Goal: Information Seeking & Learning: Learn about a topic

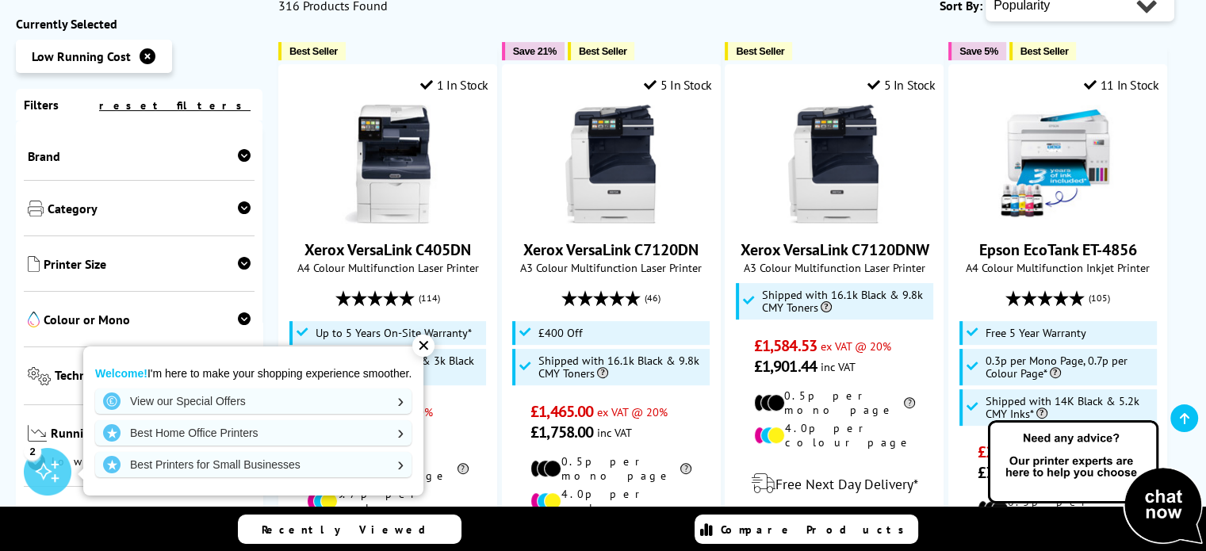
scroll to position [428, 0]
click at [426, 343] on div "✕" at bounding box center [423, 346] width 22 height 22
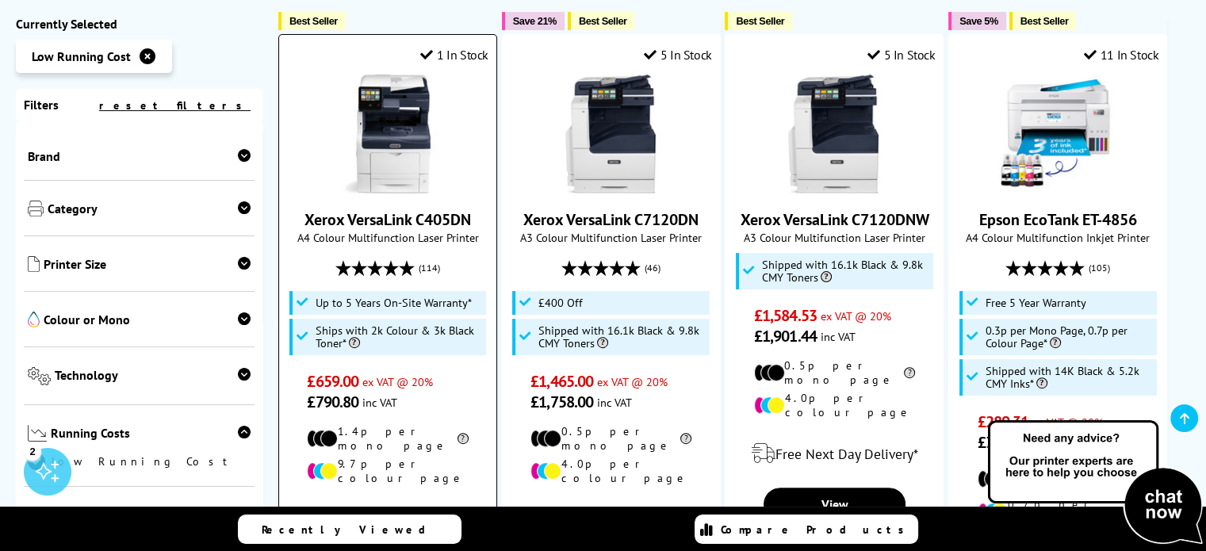
scroll to position [460, 0]
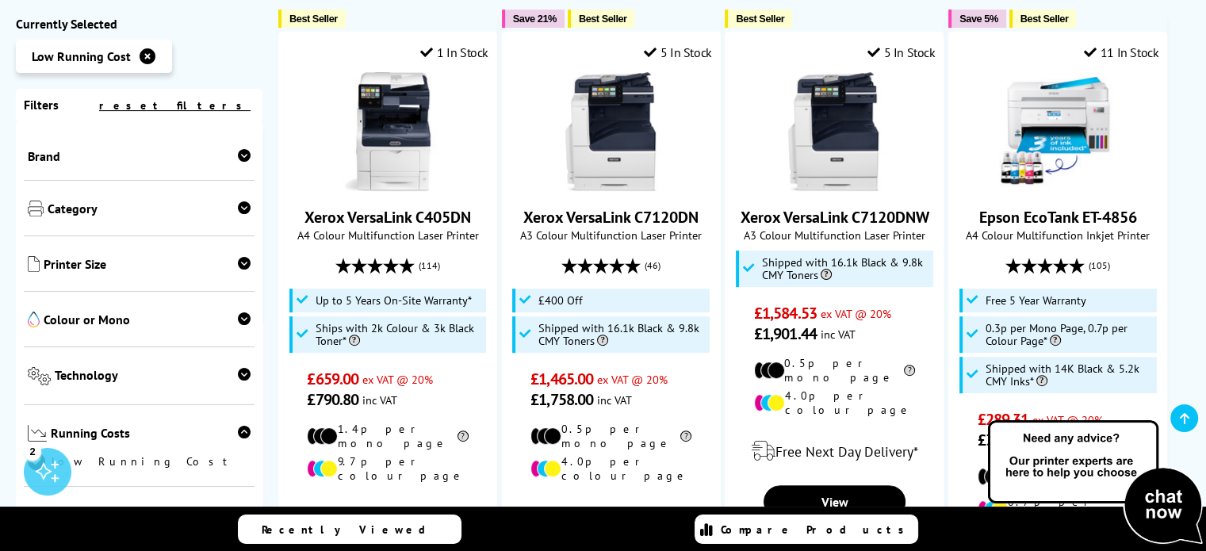
click at [238, 330] on div at bounding box center [244, 321] width 13 height 19
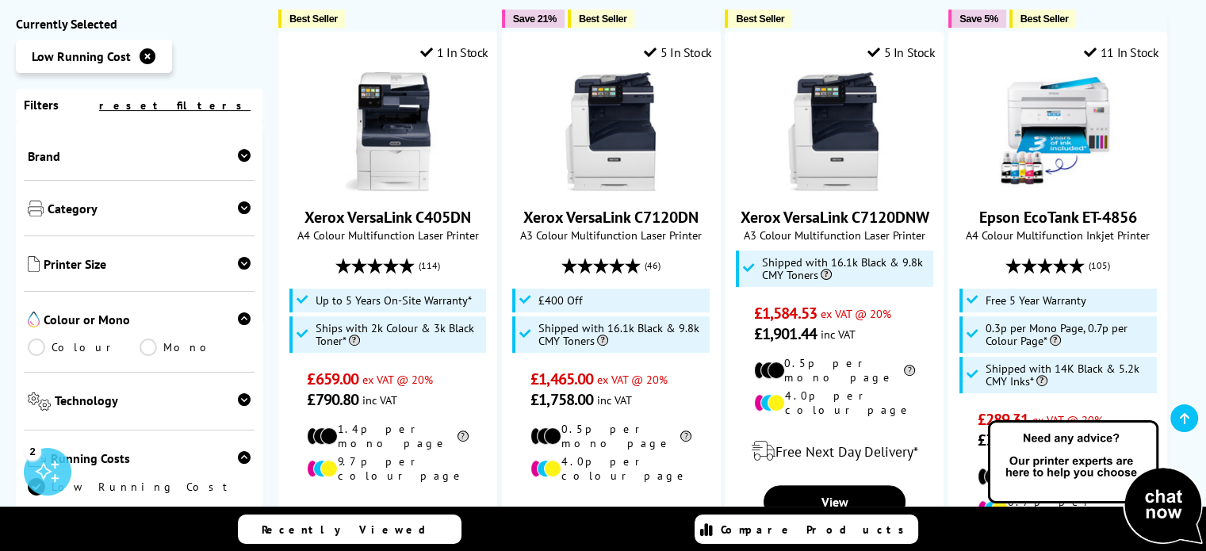
click at [41, 351] on link "Colour" at bounding box center [84, 347] width 112 height 17
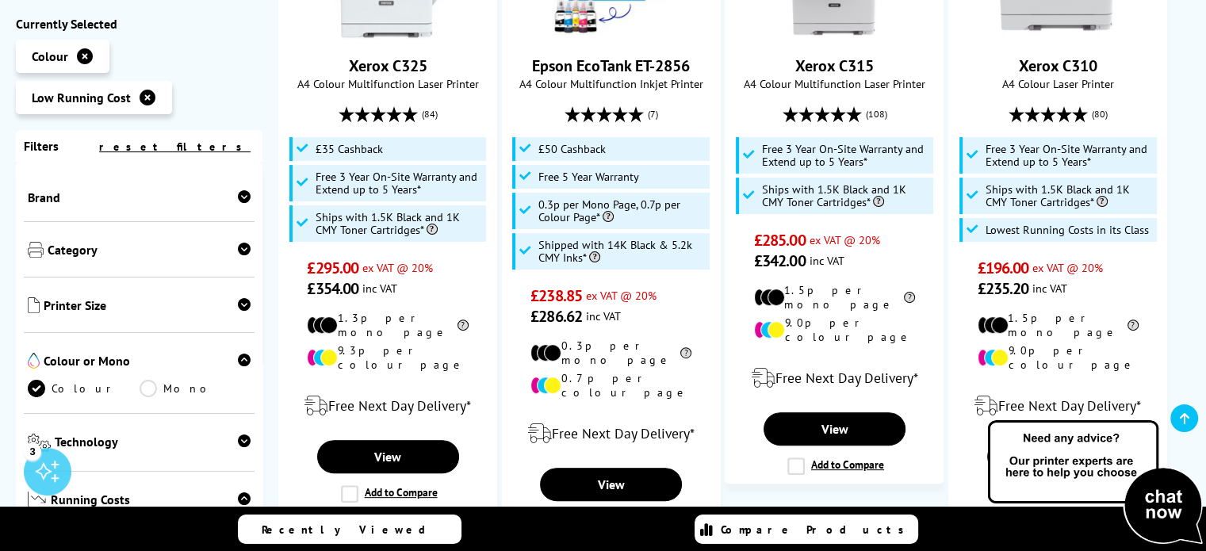
click at [239, 360] on icon at bounding box center [244, 360] width 13 height 13
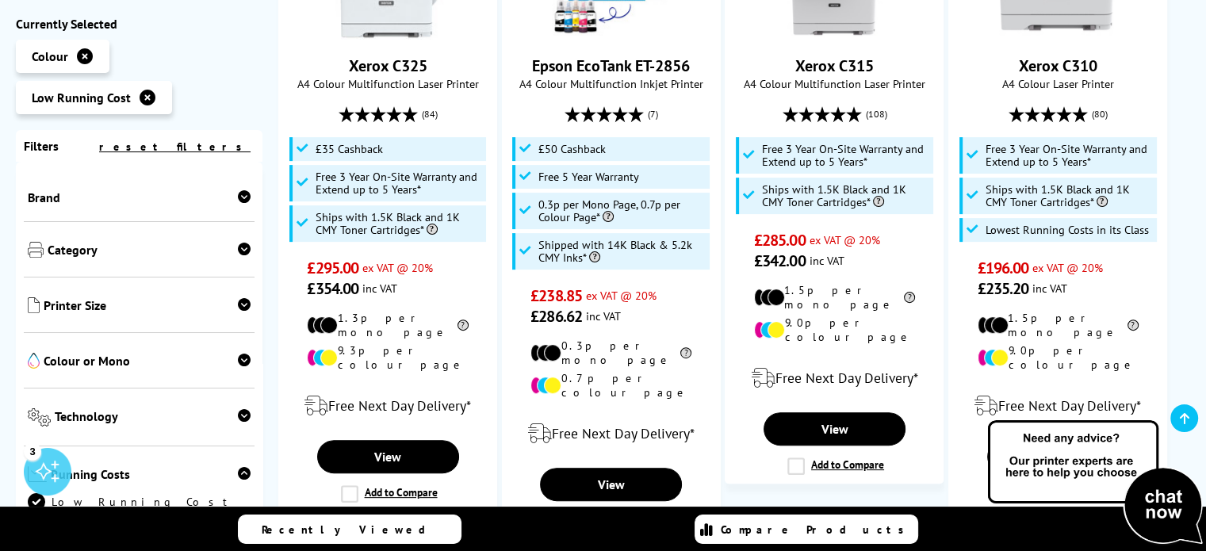
click at [239, 302] on icon at bounding box center [244, 304] width 13 height 13
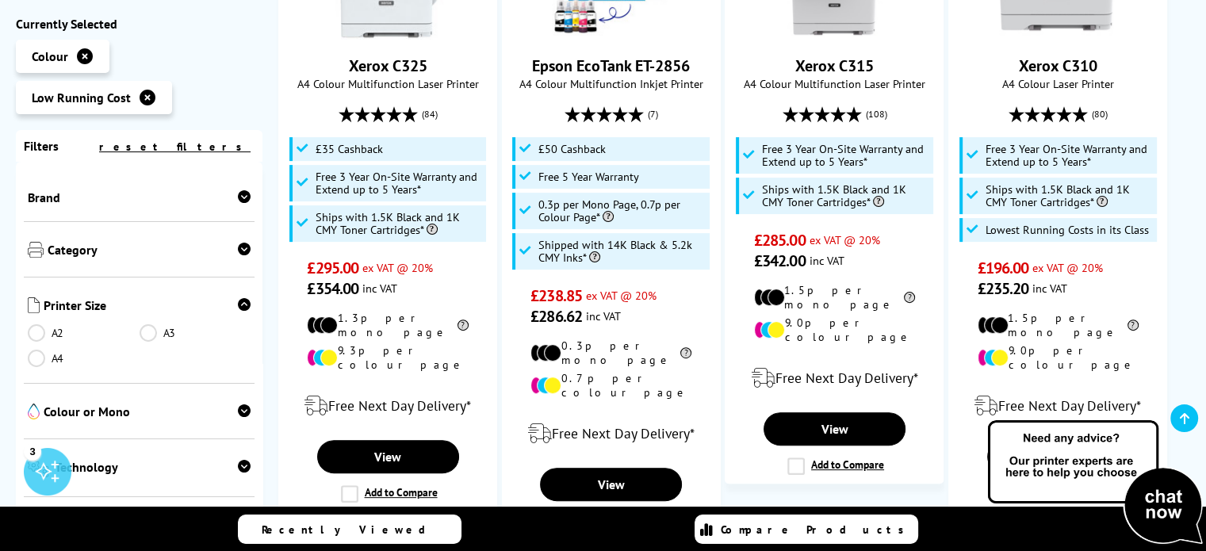
click at [34, 361] on link "A4" at bounding box center [84, 358] width 112 height 17
click at [149, 339] on link "A3" at bounding box center [196, 332] width 112 height 17
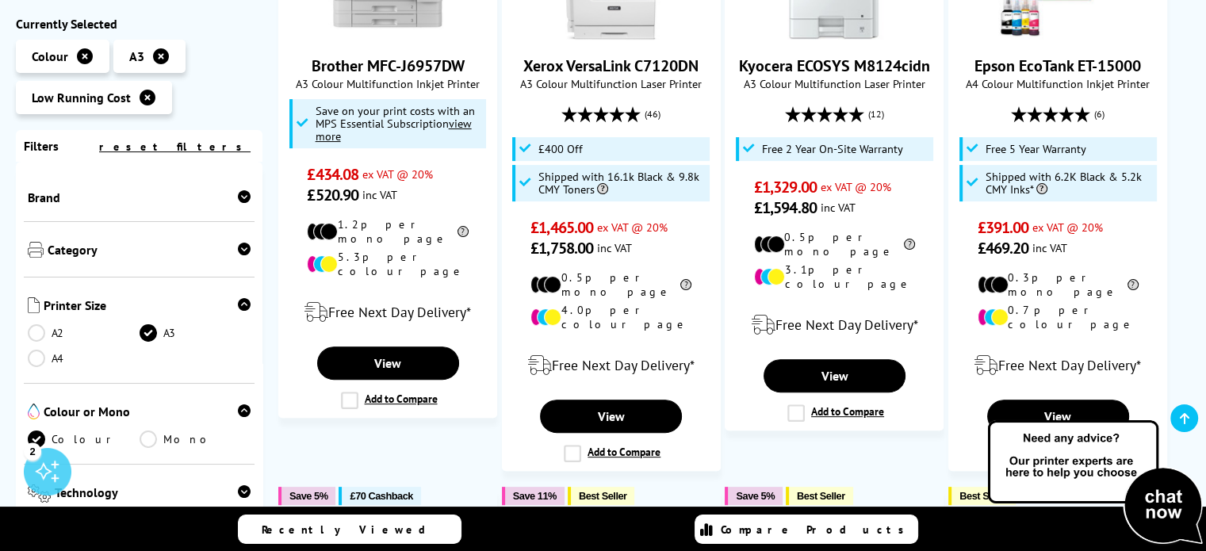
click at [31, 367] on link "A4" at bounding box center [84, 358] width 112 height 17
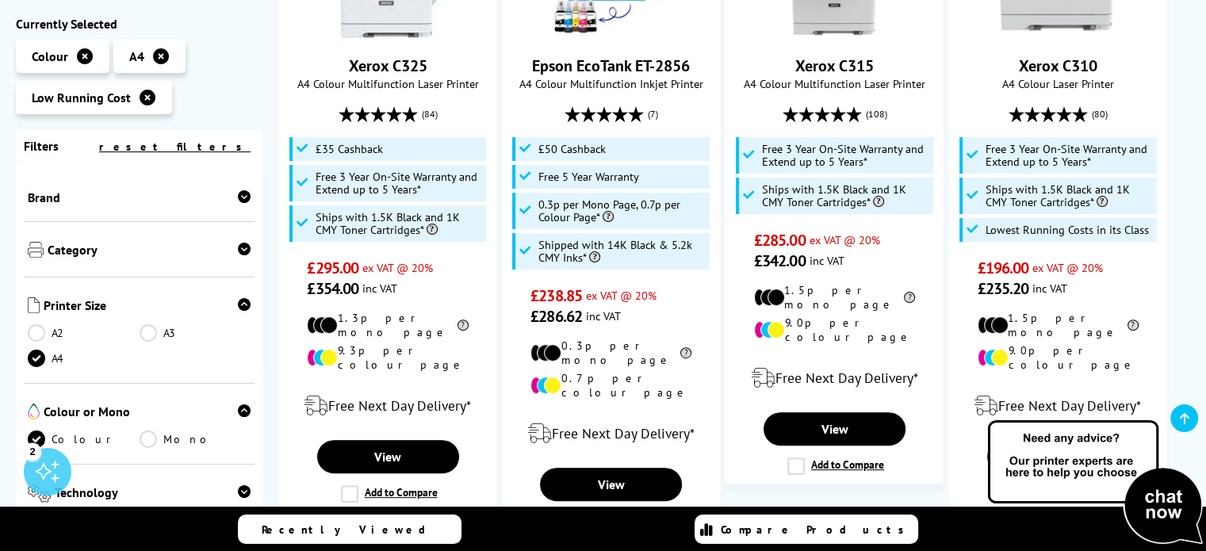
click at [44, 358] on link "A4" at bounding box center [84, 358] width 112 height 17
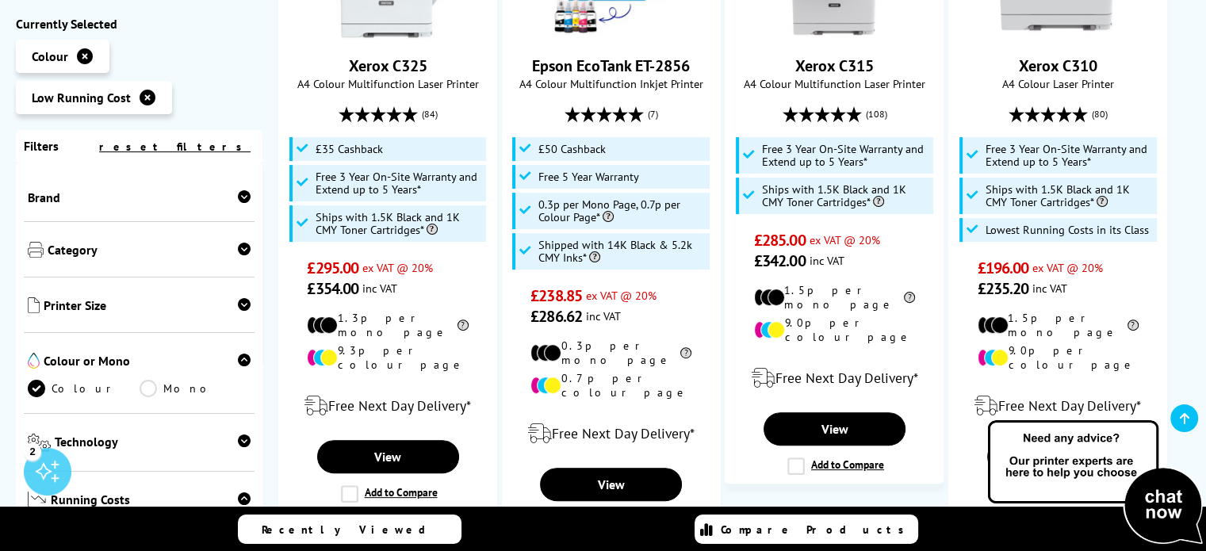
click at [203, 248] on span "Category" at bounding box center [149, 251] width 203 height 19
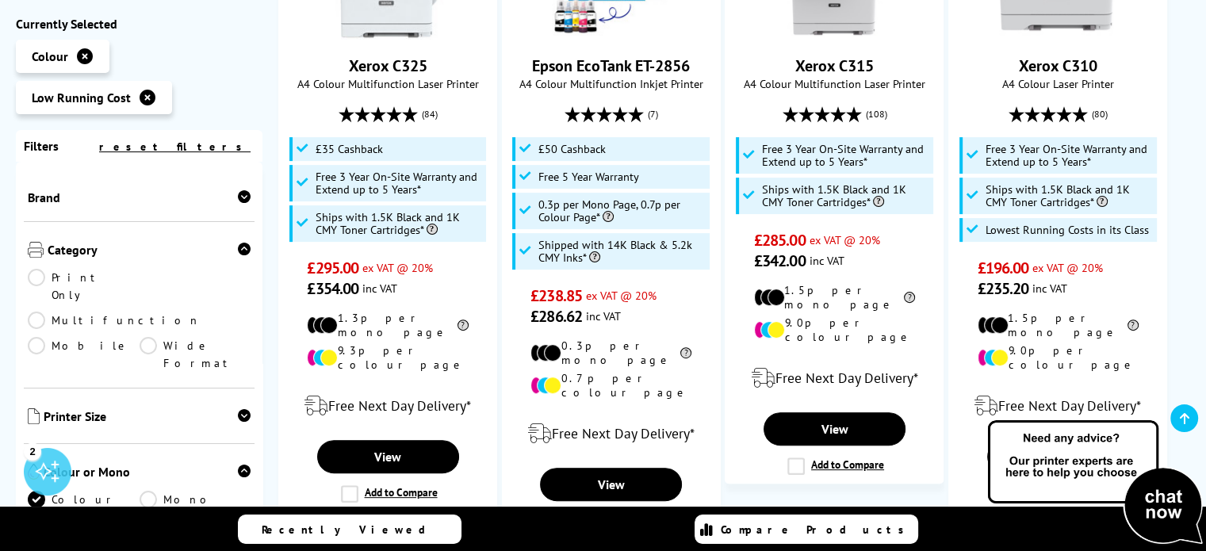
click at [203, 248] on span "Category" at bounding box center [149, 251] width 203 height 19
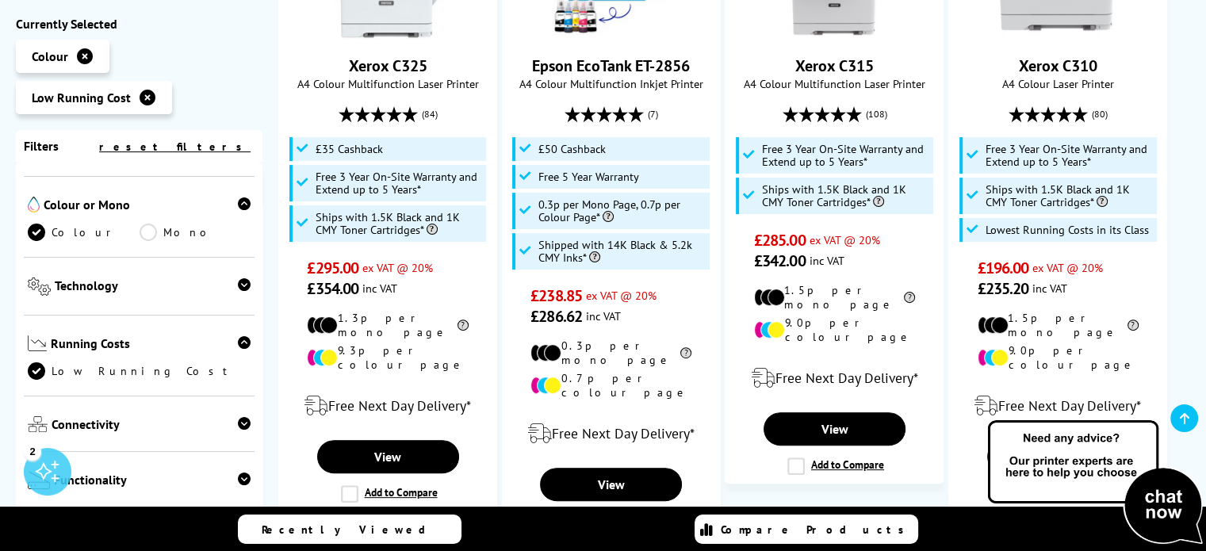
scroll to position [199, 0]
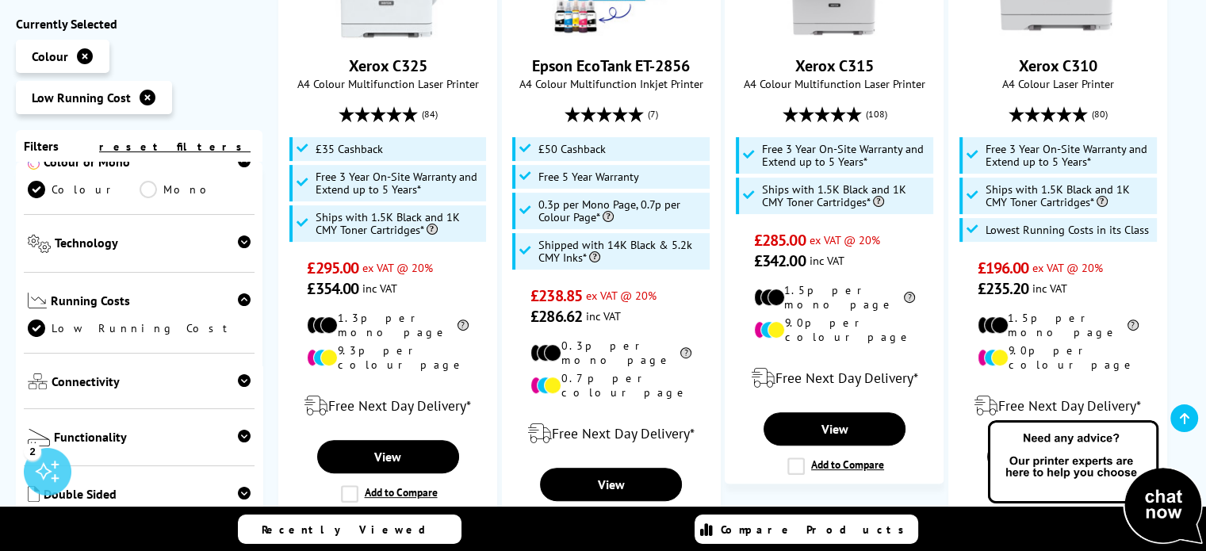
click at [191, 231] on div "Technology Laser Inkjet" at bounding box center [139, 244] width 231 height 58
click at [238, 240] on icon at bounding box center [244, 241] width 13 height 13
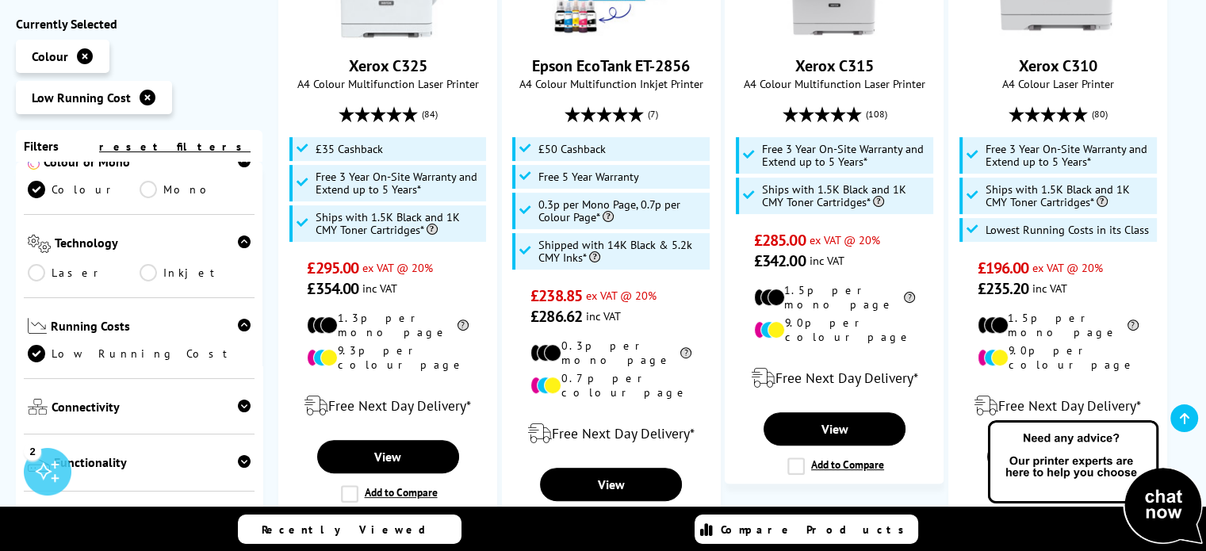
click at [238, 240] on icon at bounding box center [244, 241] width 13 height 13
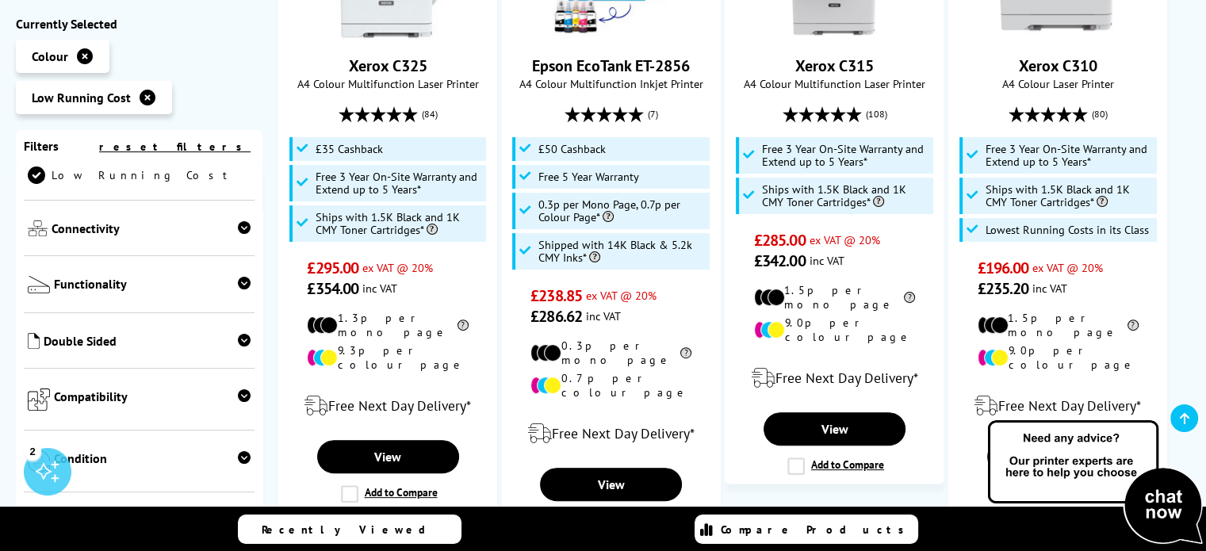
scroll to position [357, 0]
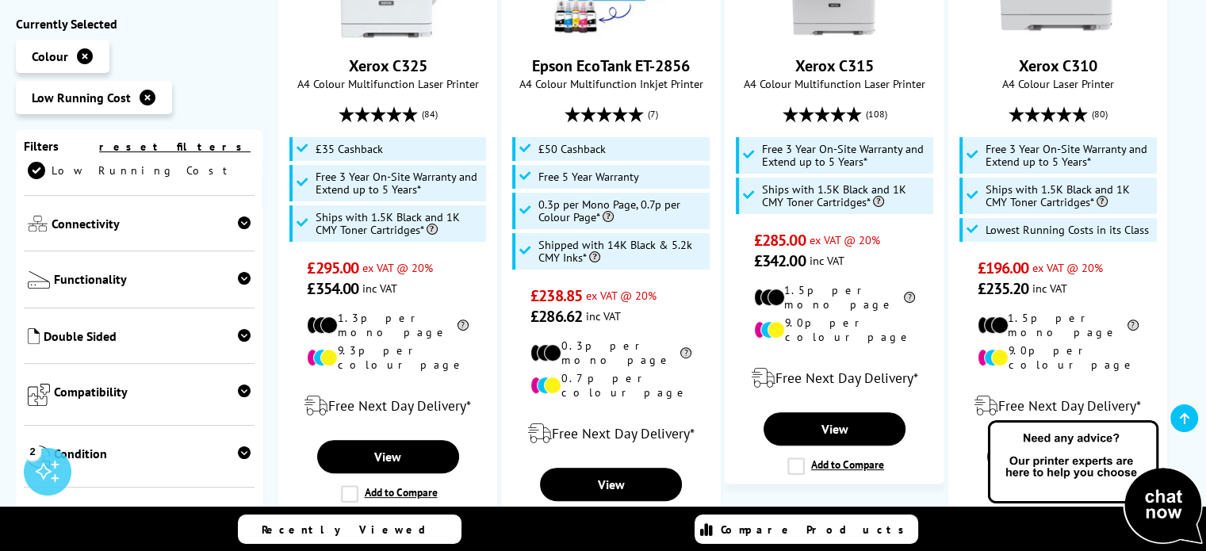
click at [216, 243] on div "Connectivity USB Network Wireless Wi-Fi Direct Airprint Mopria Bluetooth NFC" at bounding box center [139, 225] width 231 height 56
click at [239, 230] on icon at bounding box center [244, 223] width 13 height 13
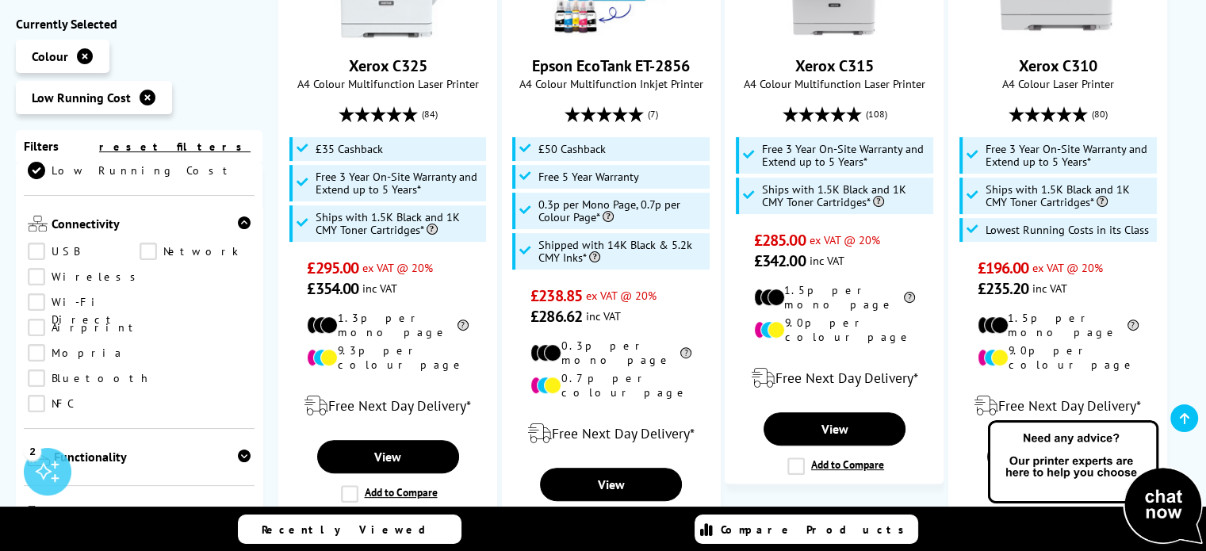
click at [32, 276] on link "Wireless" at bounding box center [86, 277] width 117 height 17
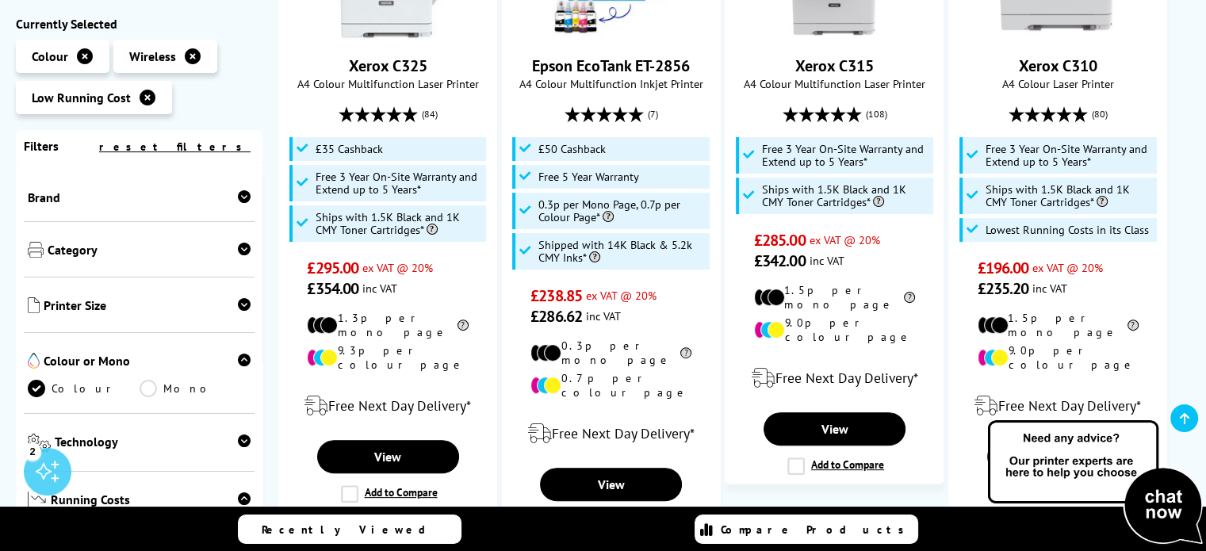
scroll to position [408, 0]
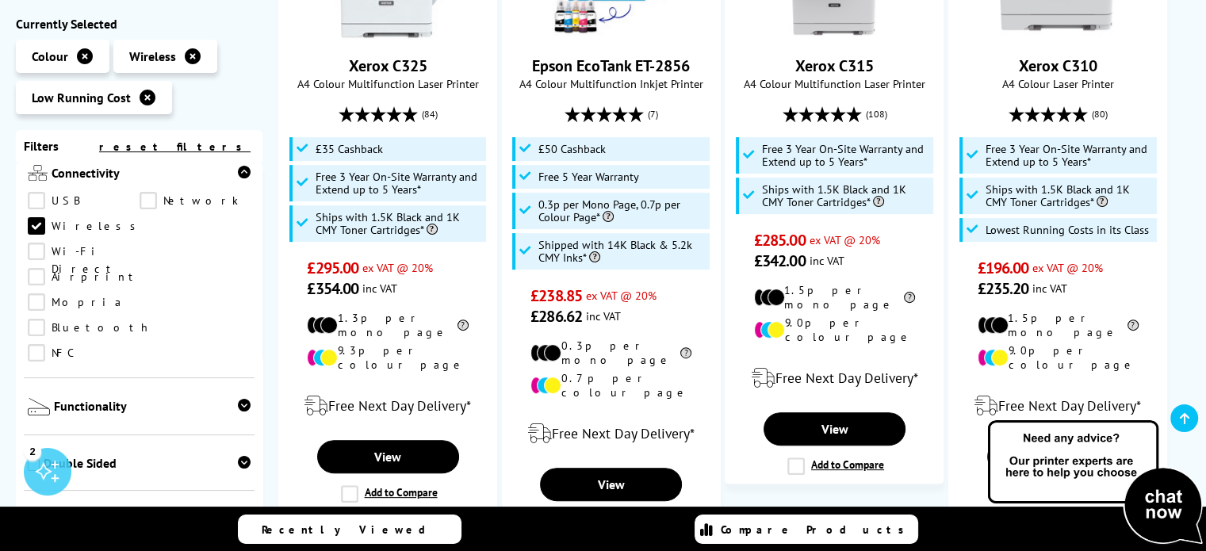
click at [239, 400] on icon at bounding box center [244, 406] width 13 height 13
click at [241, 457] on icon at bounding box center [244, 463] width 13 height 13
click at [41, 483] on link "Print" at bounding box center [84, 491] width 112 height 17
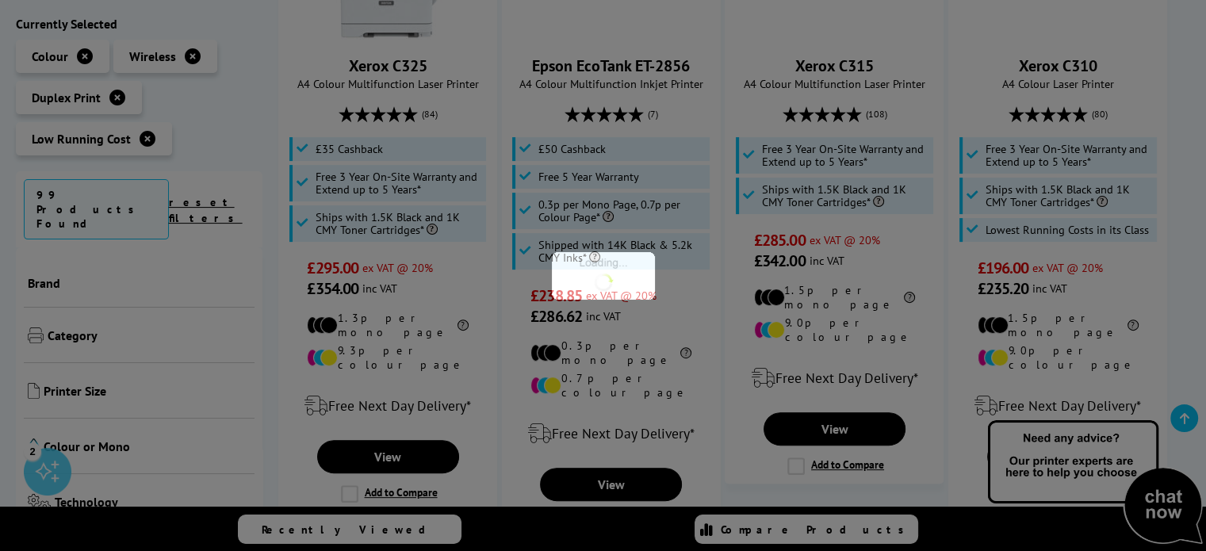
scroll to position [560, 0]
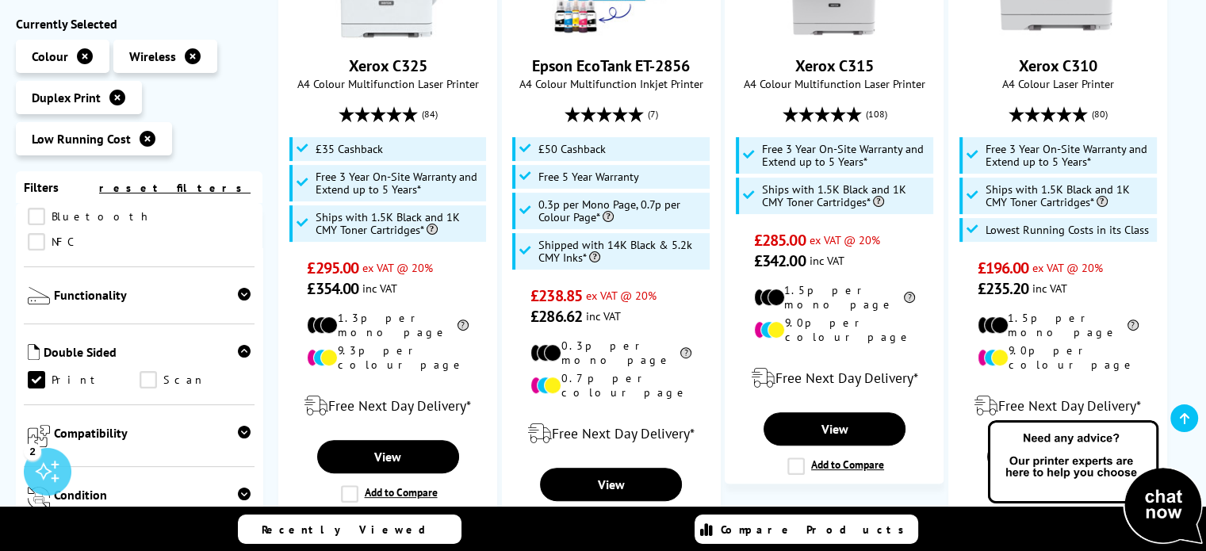
click at [212, 426] on span "Compatibility" at bounding box center [152, 438] width 197 height 25
click at [238, 488] on div at bounding box center [244, 500] width 13 height 25
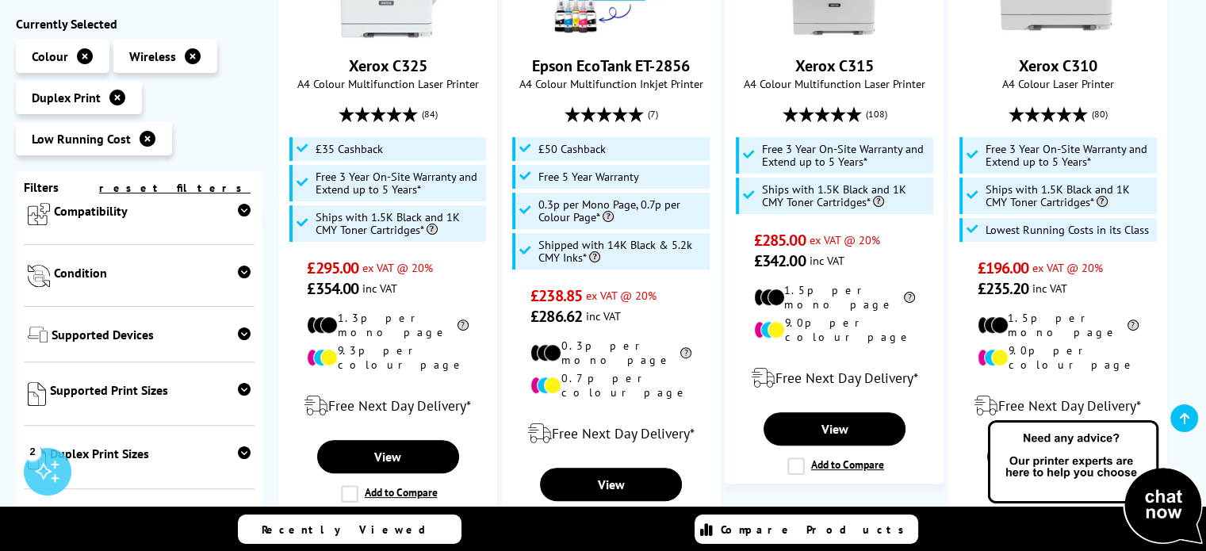
scroll to position [779, 0]
click at [224, 366] on div "Supported Print Sizes A3 A3+ SRA3 A4 A5 A6" at bounding box center [139, 397] width 231 height 63
click at [238, 385] on div at bounding box center [244, 398] width 13 height 27
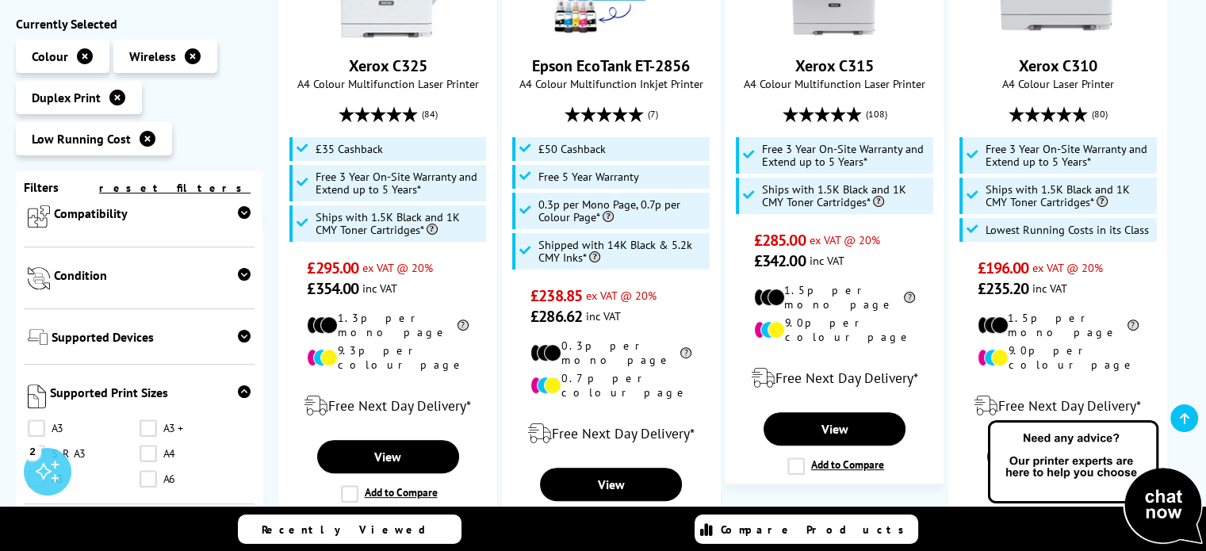
click at [238, 385] on div at bounding box center [244, 398] width 13 height 27
click at [239, 450] on icon at bounding box center [244, 456] width 13 height 13
click at [38, 509] on link "A4" at bounding box center [84, 517] width 112 height 17
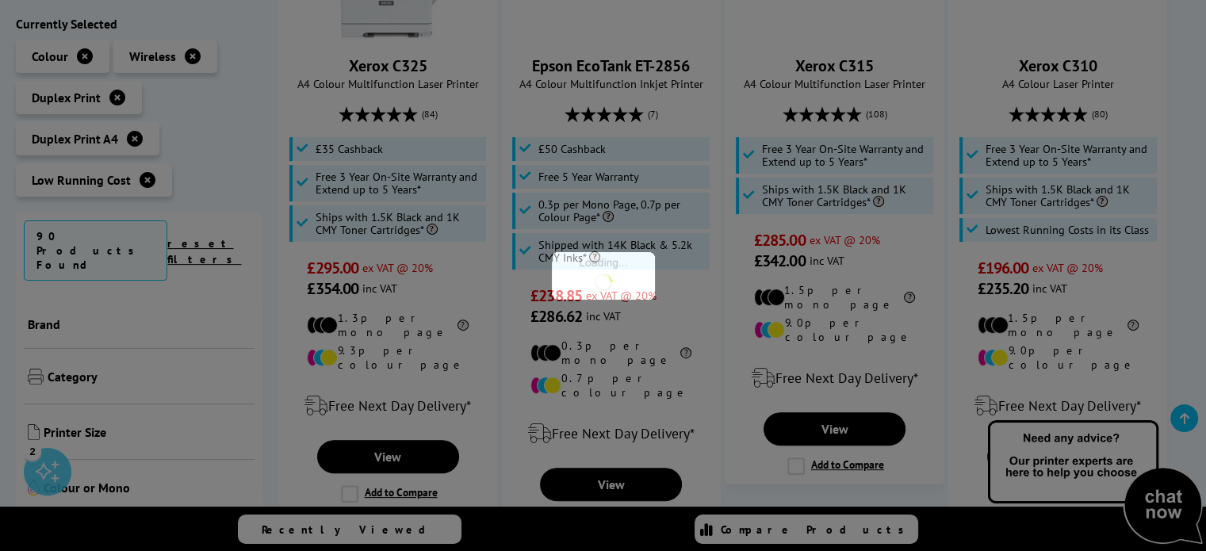
scroll to position [957, 0]
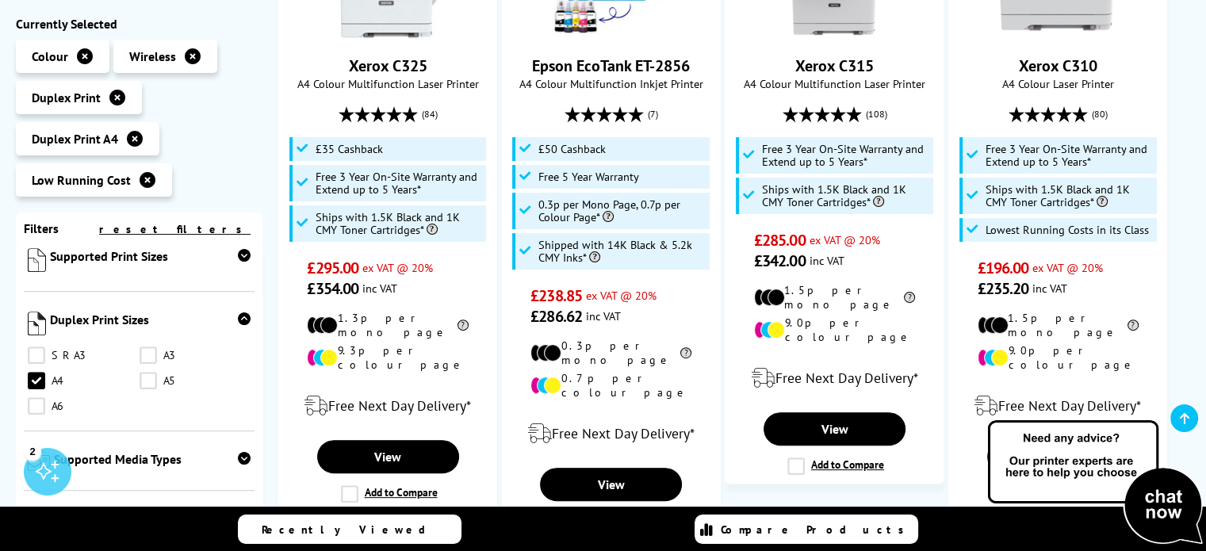
click at [132, 452] on span "Supported Media Types" at bounding box center [152, 463] width 197 height 23
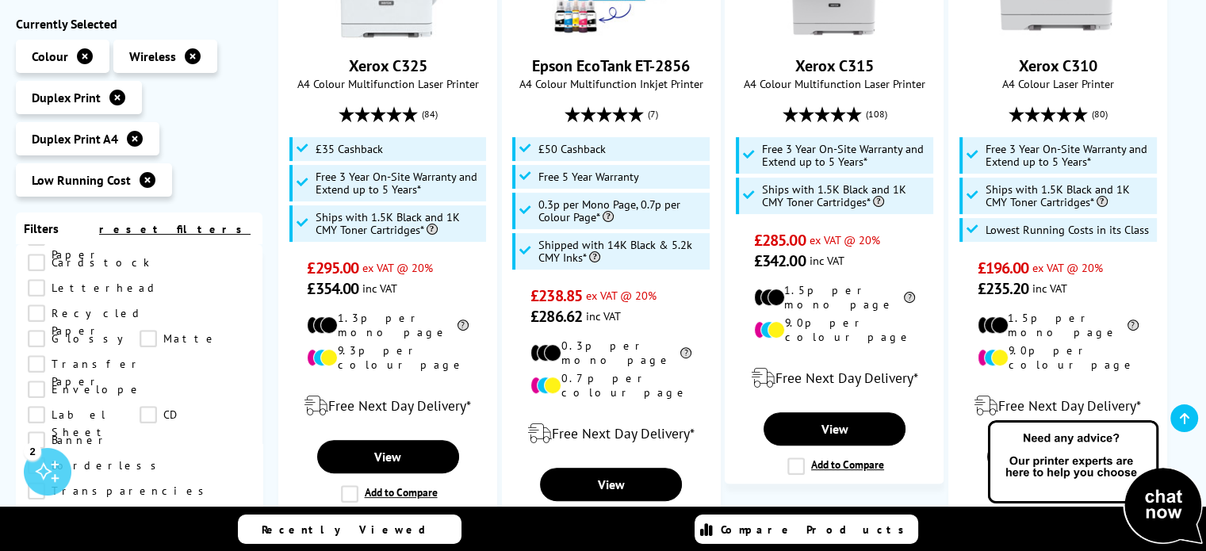
scroll to position [1235, 0]
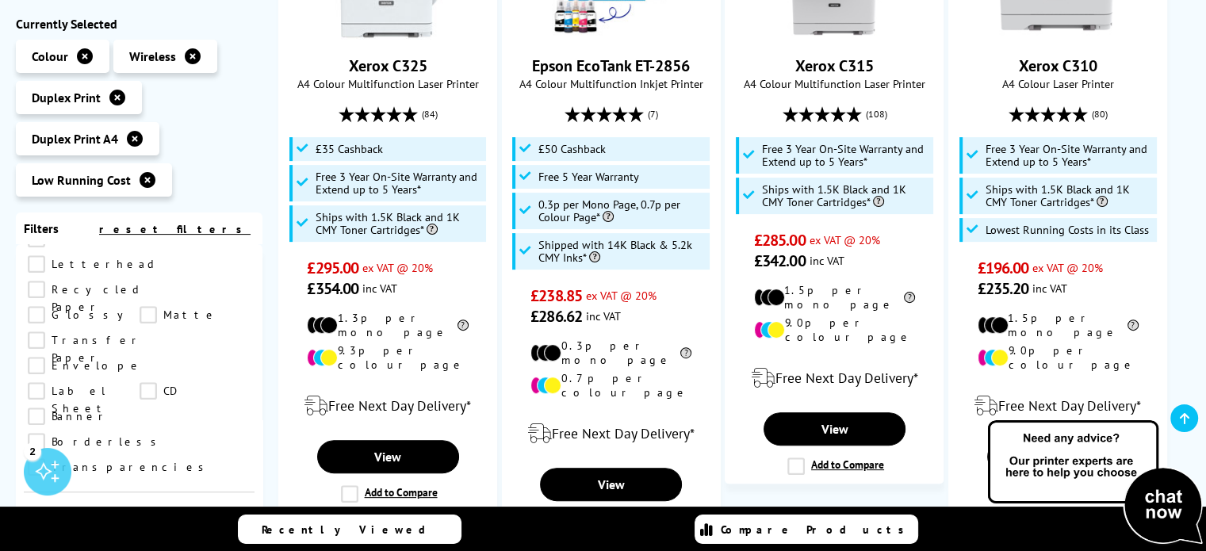
click at [132, 512] on span "Supported Print Weights" at bounding box center [150, 525] width 201 height 27
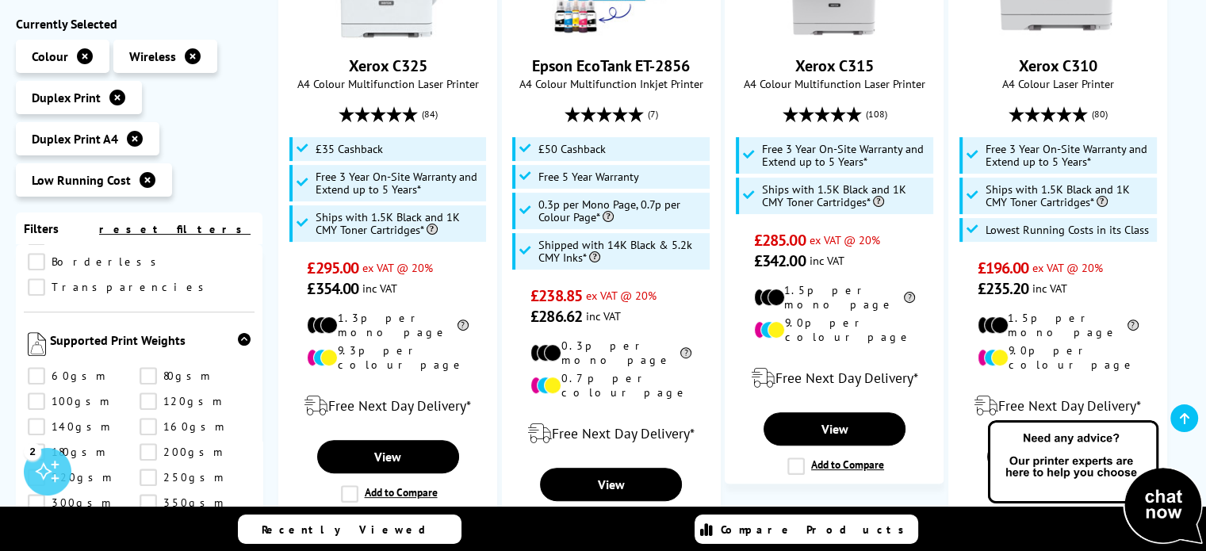
scroll to position [1425, 0]
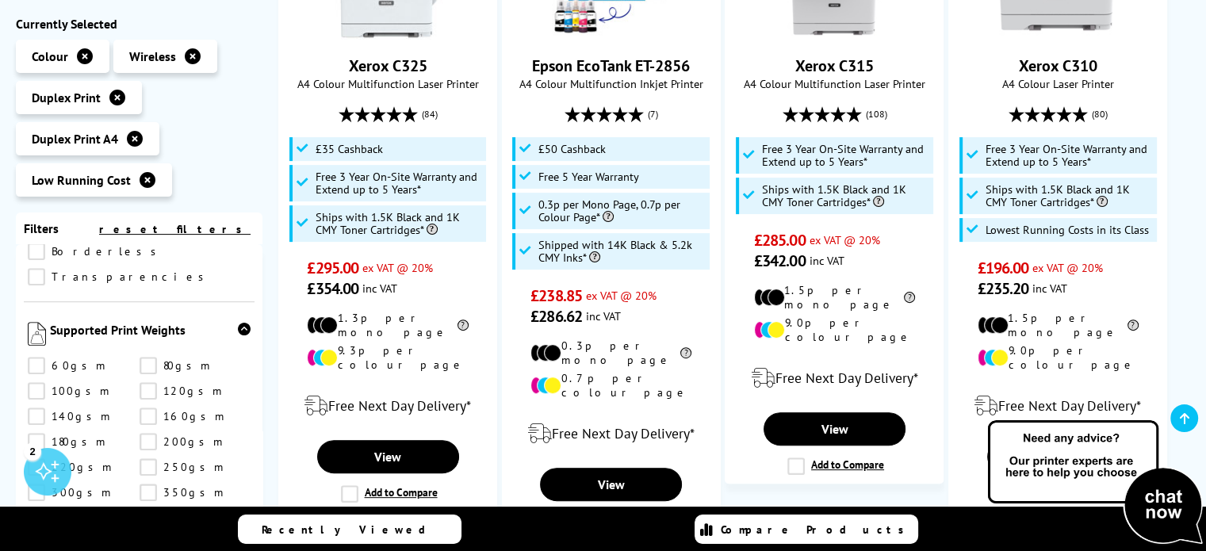
drag, startPoint x: 149, startPoint y: 287, endPoint x: 149, endPoint y: 297, distance: 9.5
click at [149, 357] on ul "60gsm 80gsm 100gsm 120gsm 140gsm 160gsm 180gsm 200gsm 220gsm 250gsm" at bounding box center [139, 471] width 223 height 228
click at [149, 458] on link "250gsm" at bounding box center [196, 466] width 112 height 17
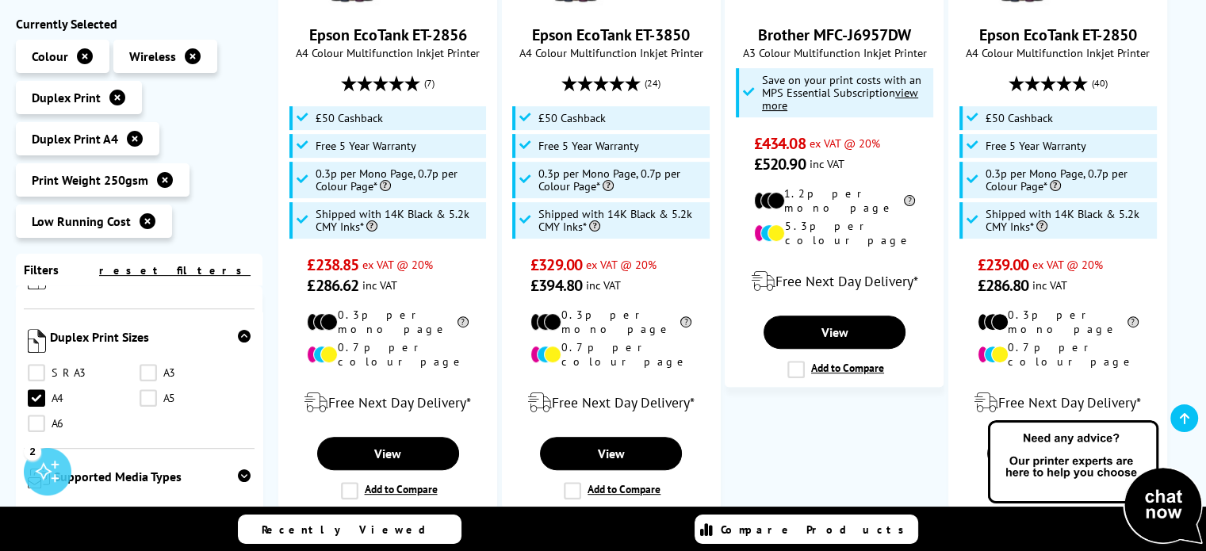
scroll to position [492, 0]
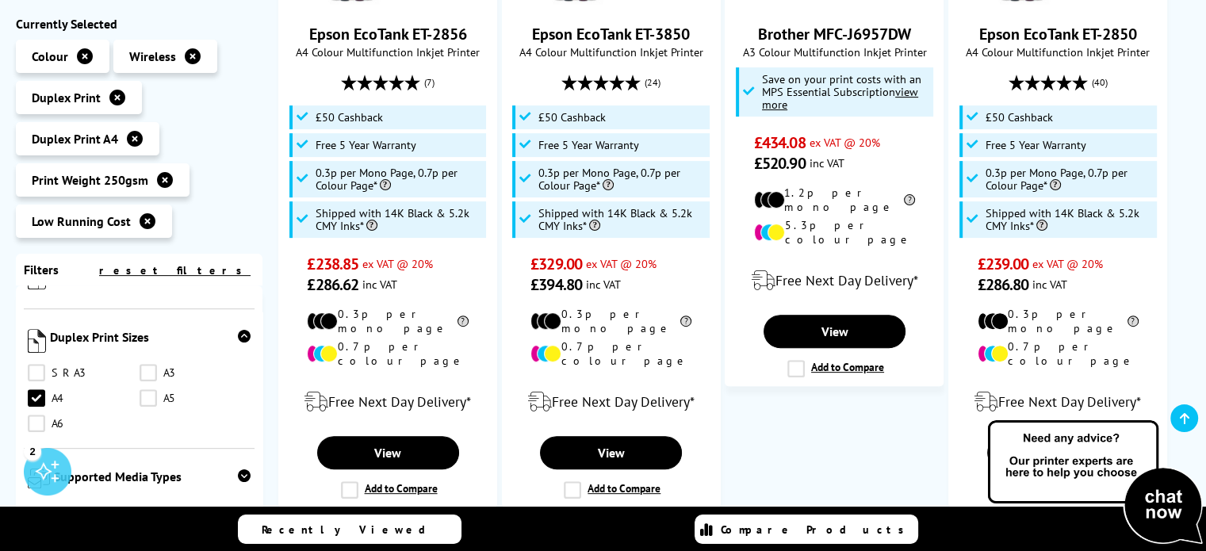
click at [222, 368] on ul "SRA3 A3 A4 A5 A6" at bounding box center [139, 403] width 223 height 76
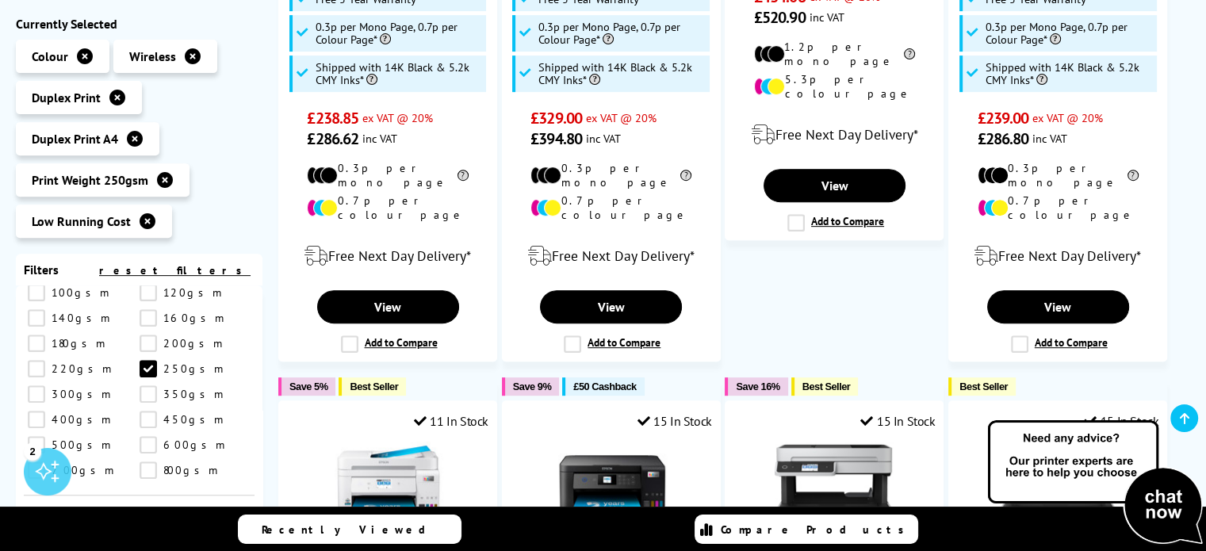
scroll to position [650, 0]
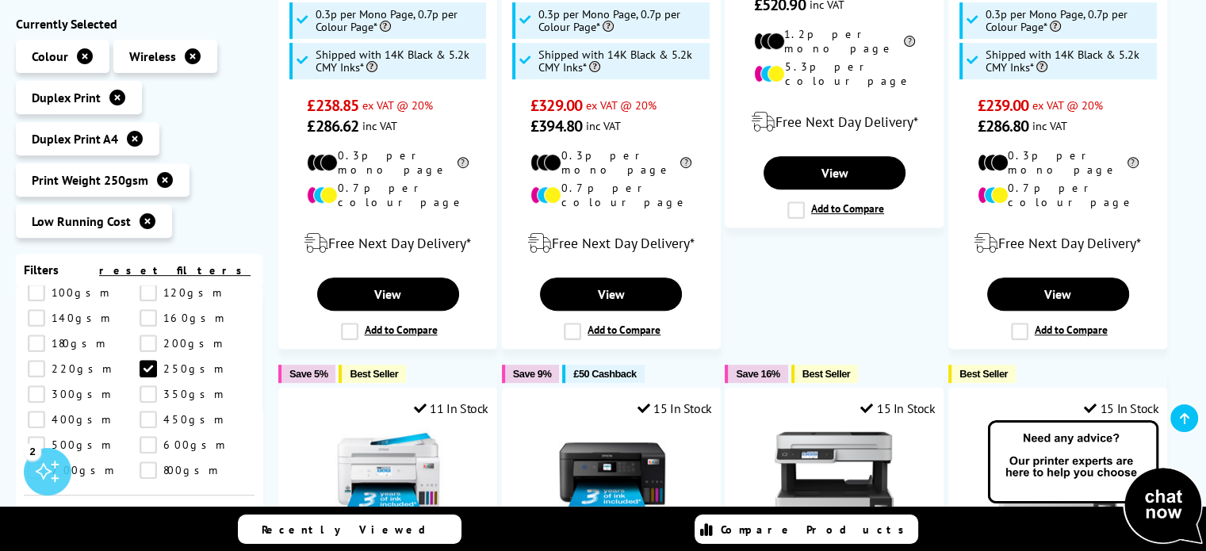
click at [218, 515] on span "Duplex Print Weights" at bounding box center [150, 528] width 201 height 27
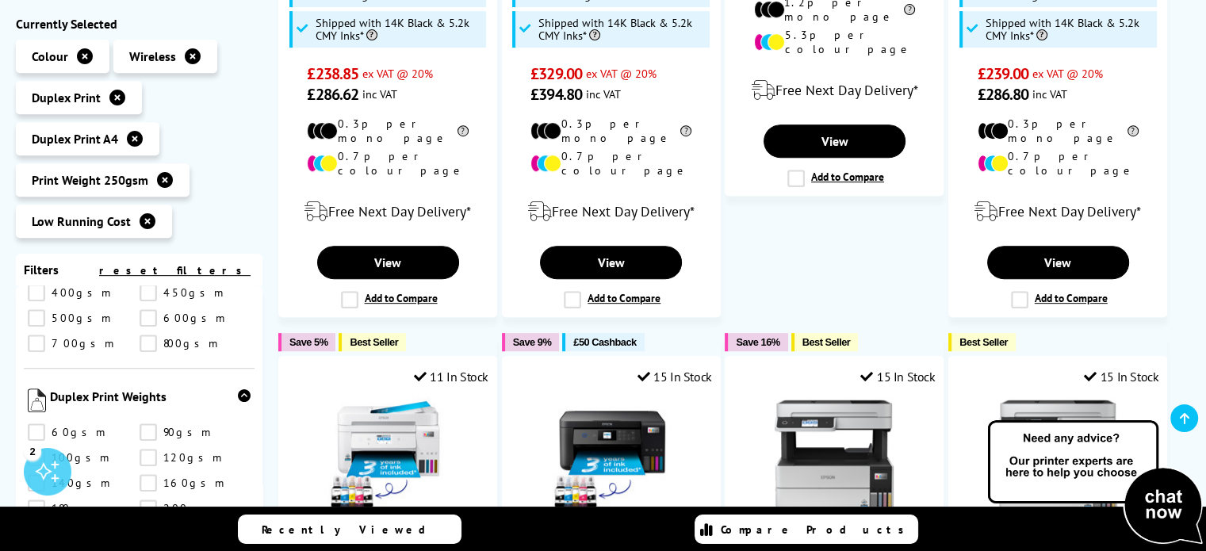
scroll to position [714, 0]
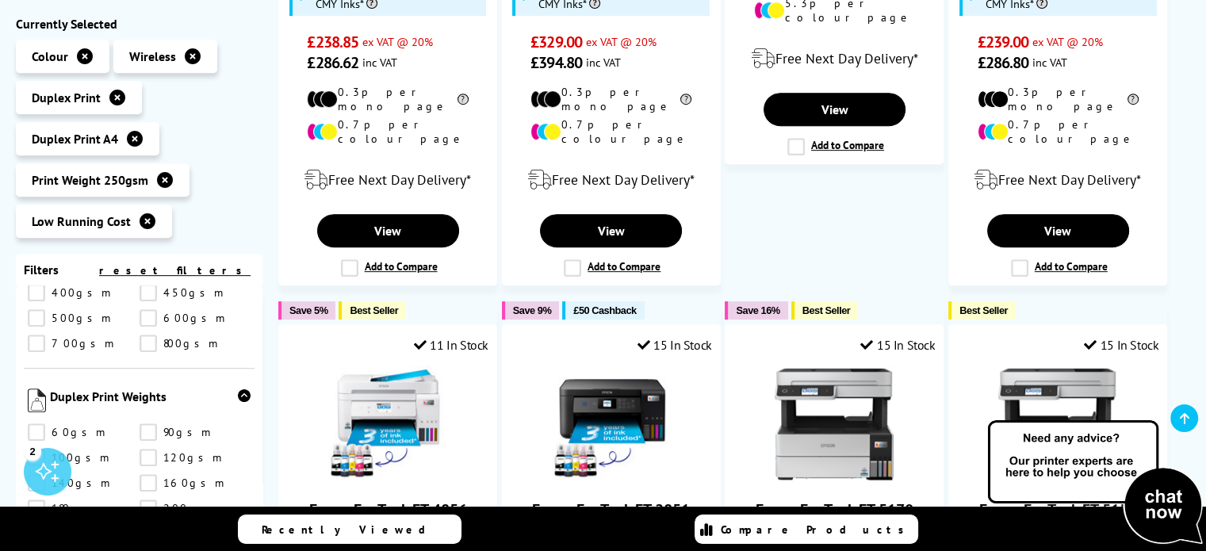
click at [147, 500] on link "200gsm" at bounding box center [196, 508] width 112 height 17
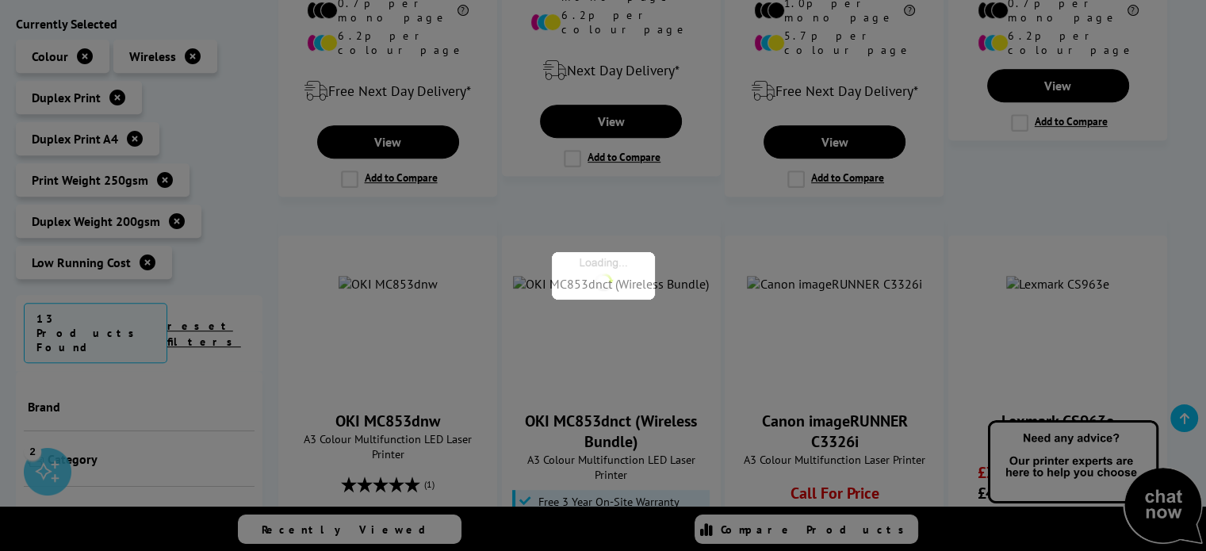
scroll to position [894, 0]
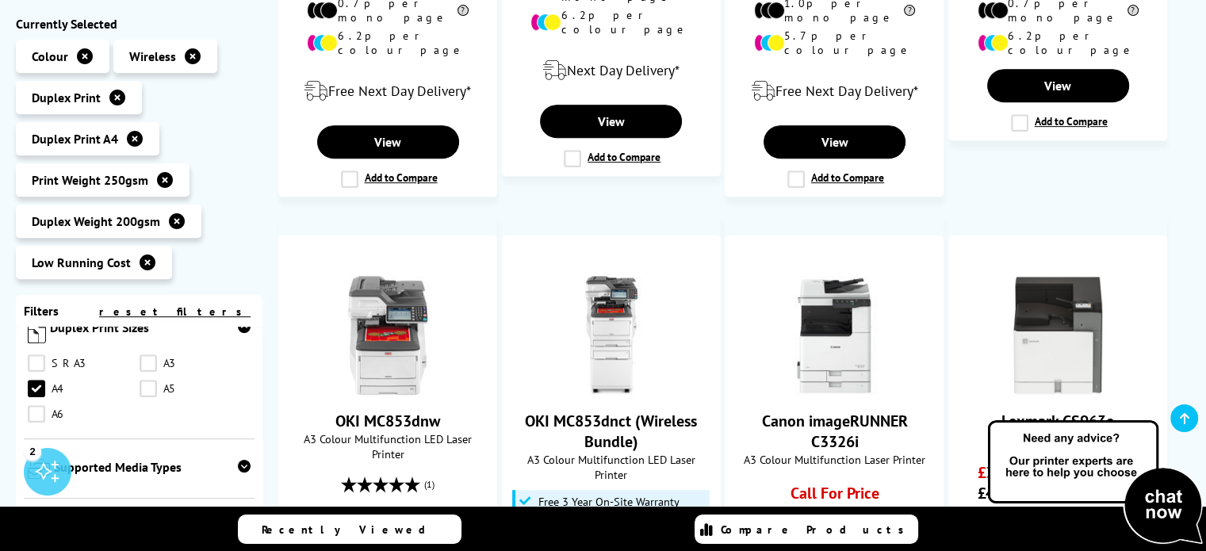
click at [239, 395] on ul "SRA3 A3 A4 A5 A6" at bounding box center [139, 393] width 223 height 76
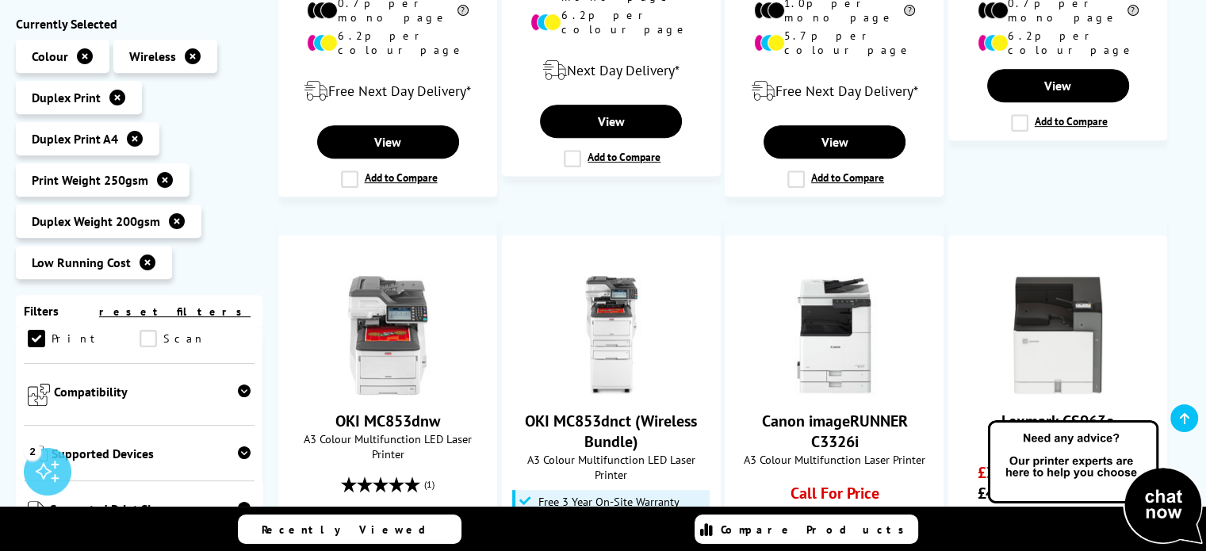
scroll to position [672, 0]
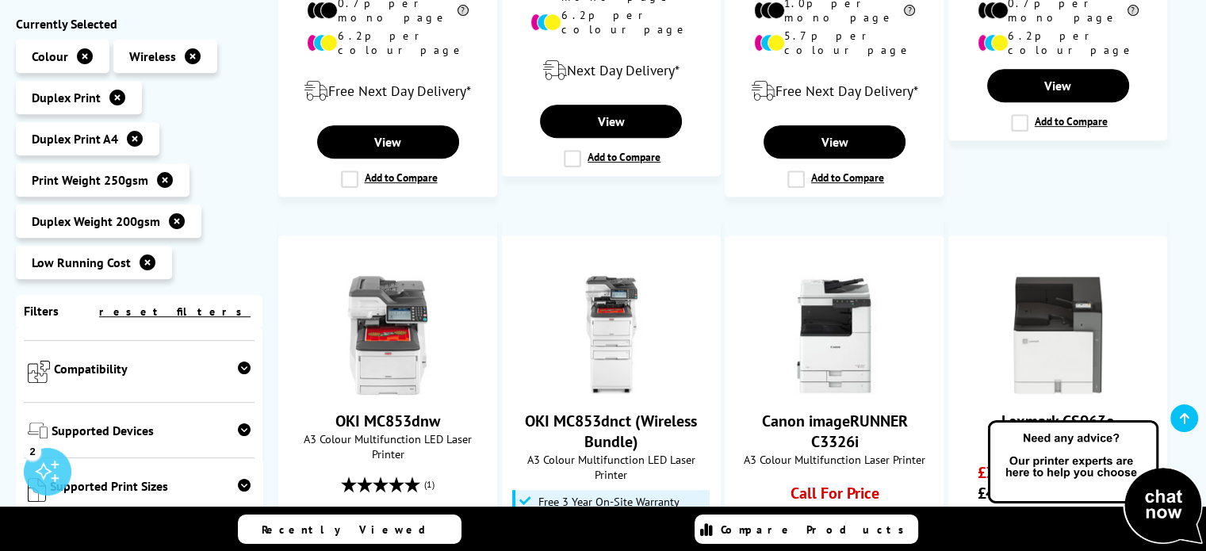
click at [232, 362] on span "Compatibility" at bounding box center [152, 374] width 197 height 25
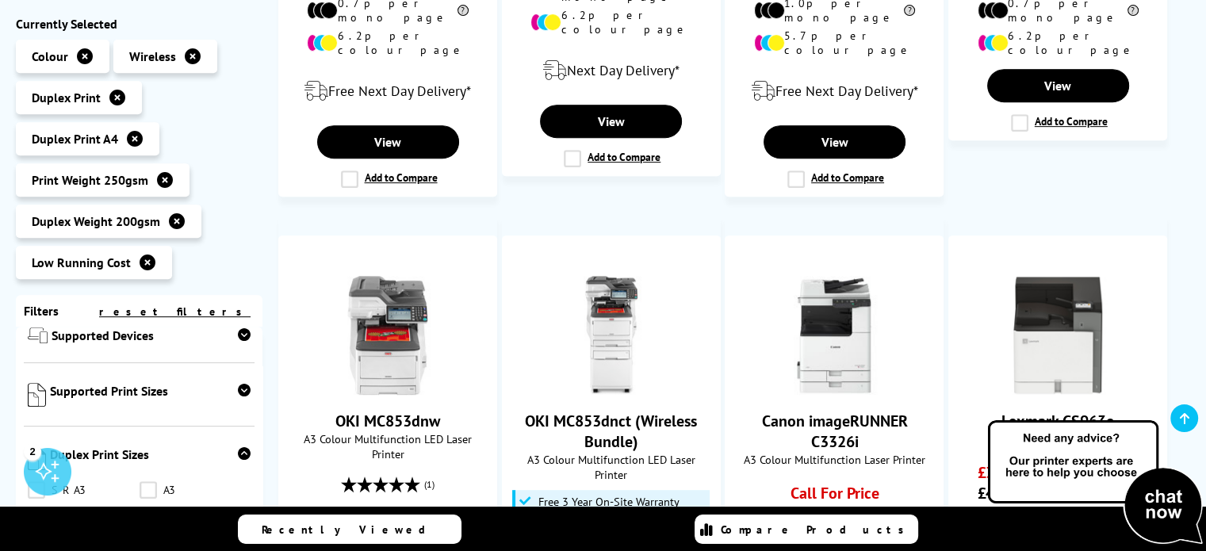
click at [210, 384] on span "Supported Print Sizes" at bounding box center [150, 397] width 201 height 27
click at [39, 444] on link "A4" at bounding box center [84, 452] width 112 height 17
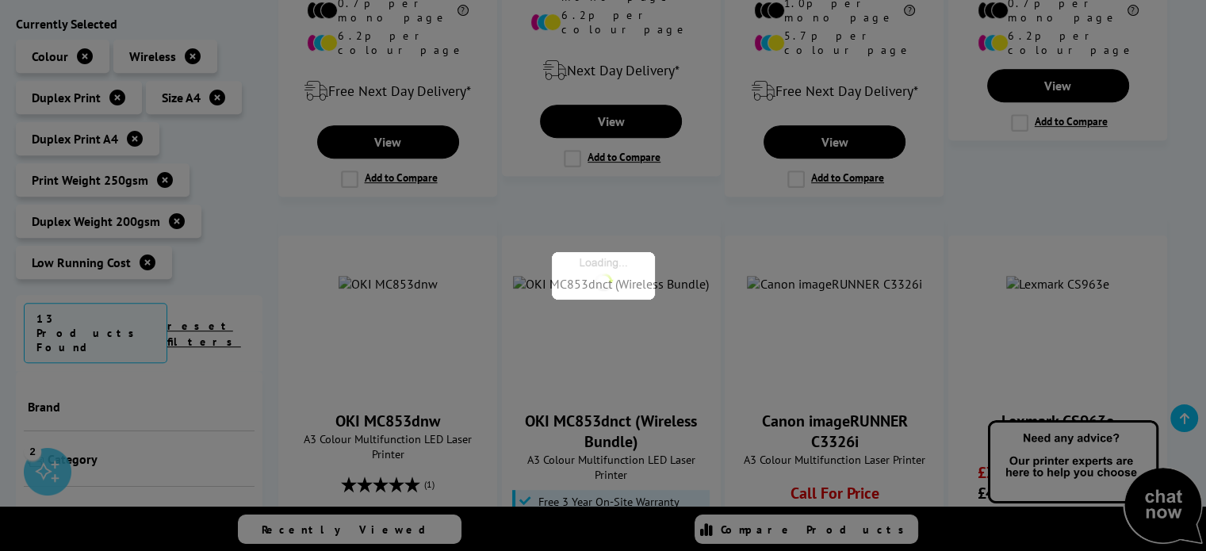
scroll to position [970, 0]
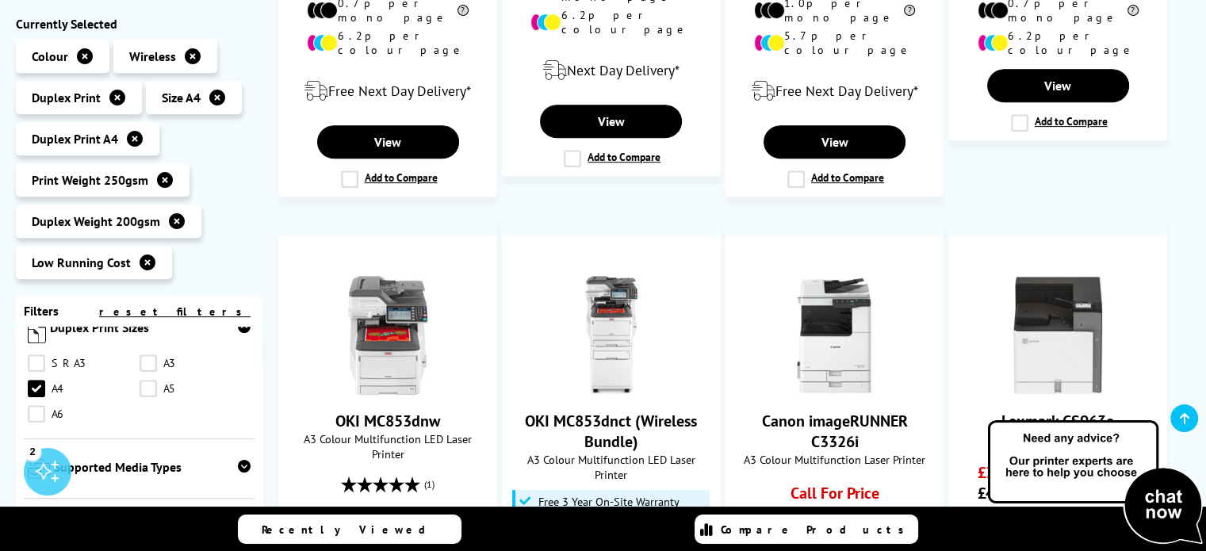
click at [143, 381] on link "A5" at bounding box center [196, 389] width 112 height 17
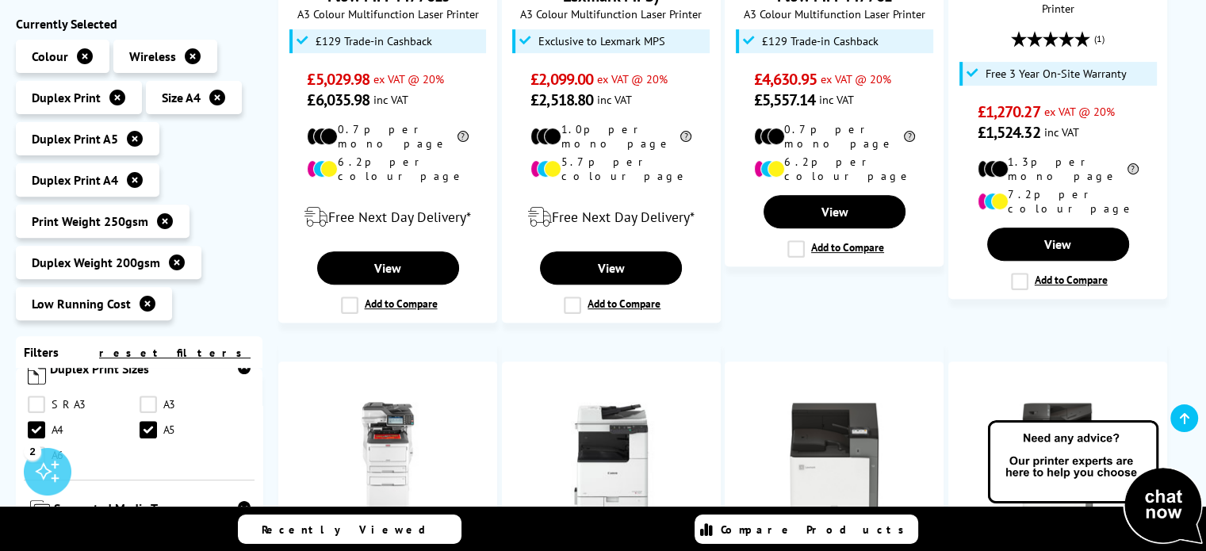
scroll to position [592, 0]
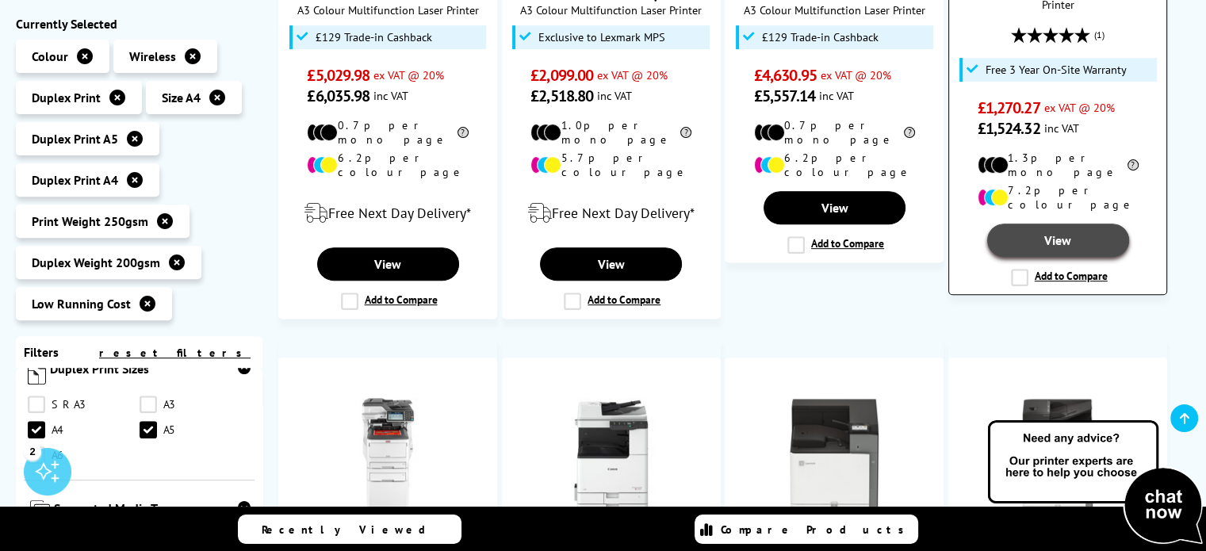
click at [1050, 224] on link "View" at bounding box center [1058, 240] width 142 height 33
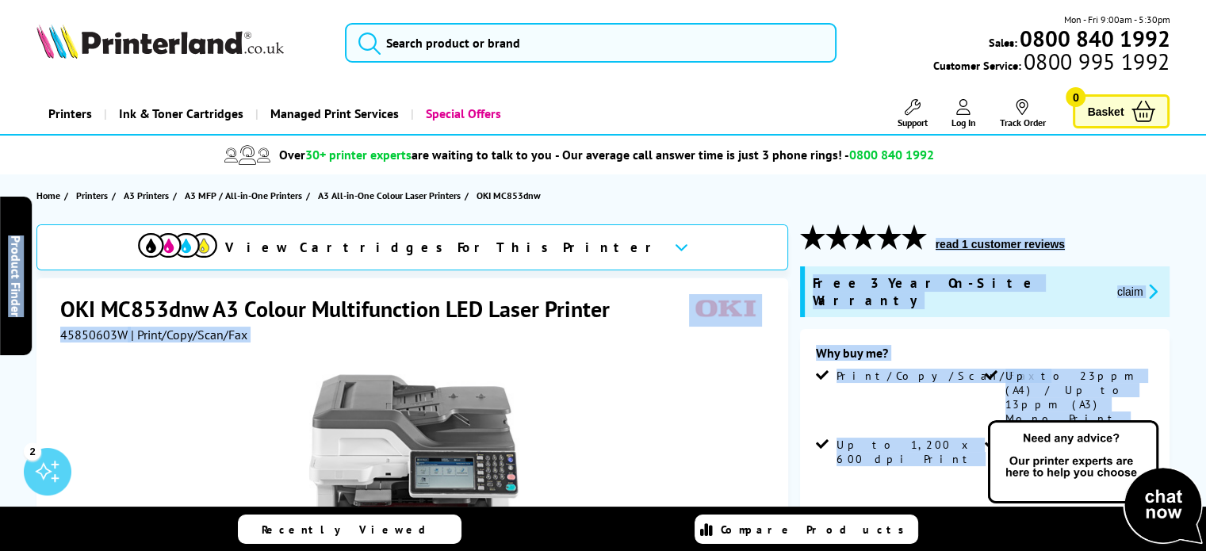
drag, startPoint x: 615, startPoint y: 309, endPoint x: 28, endPoint y: 320, distance: 587.6
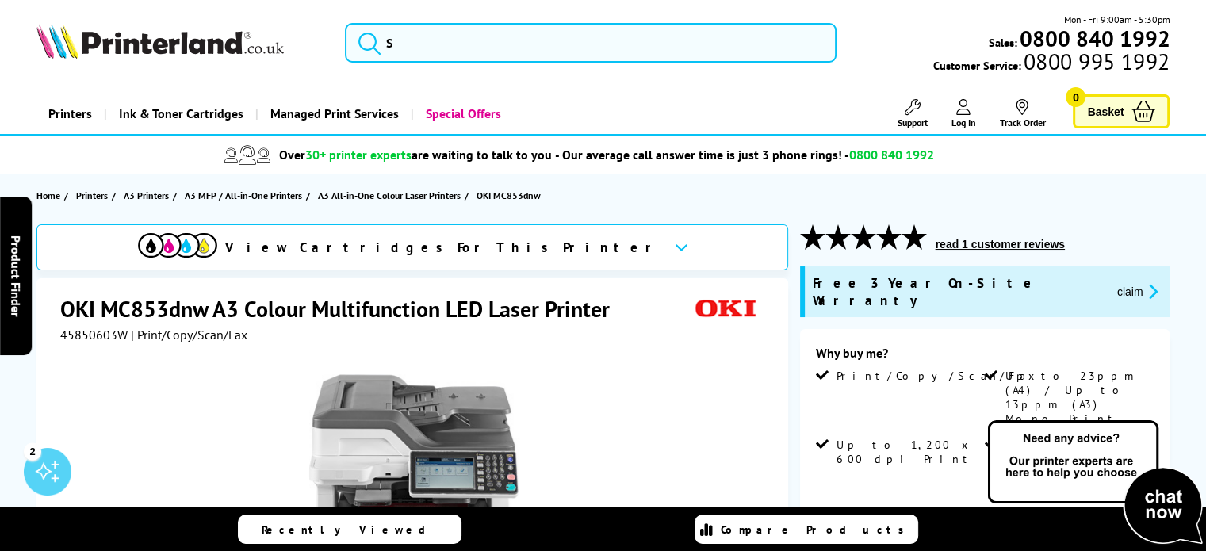
click at [373, 320] on h1 "OKI MC853dnw A3 Colour Multifunction LED Laser Printer" at bounding box center [342, 308] width 565 height 29
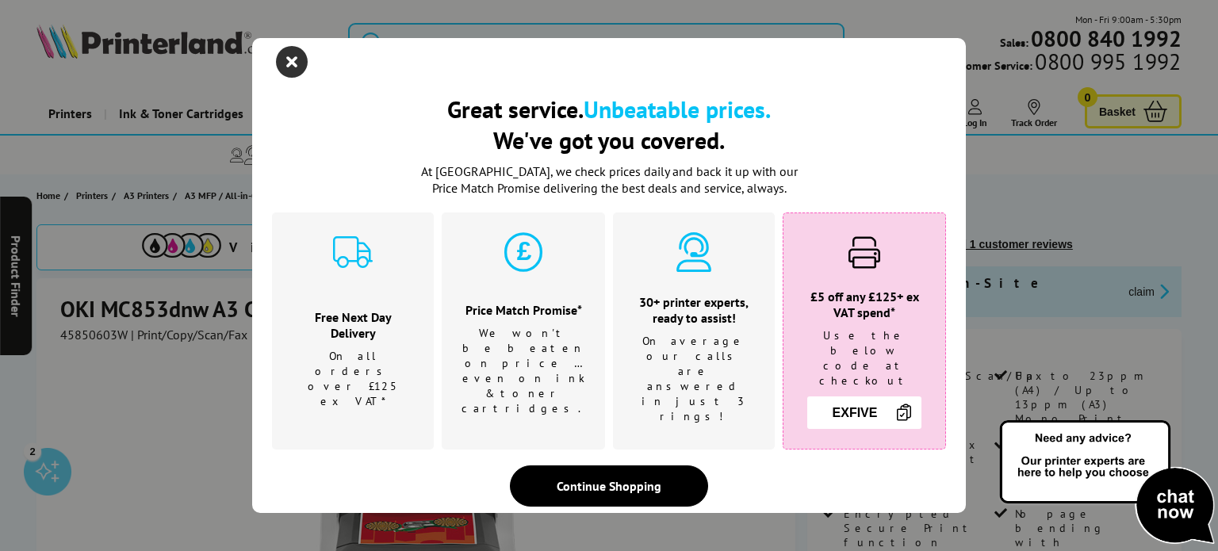
click at [302, 68] on icon "close modal" at bounding box center [292, 62] width 32 height 32
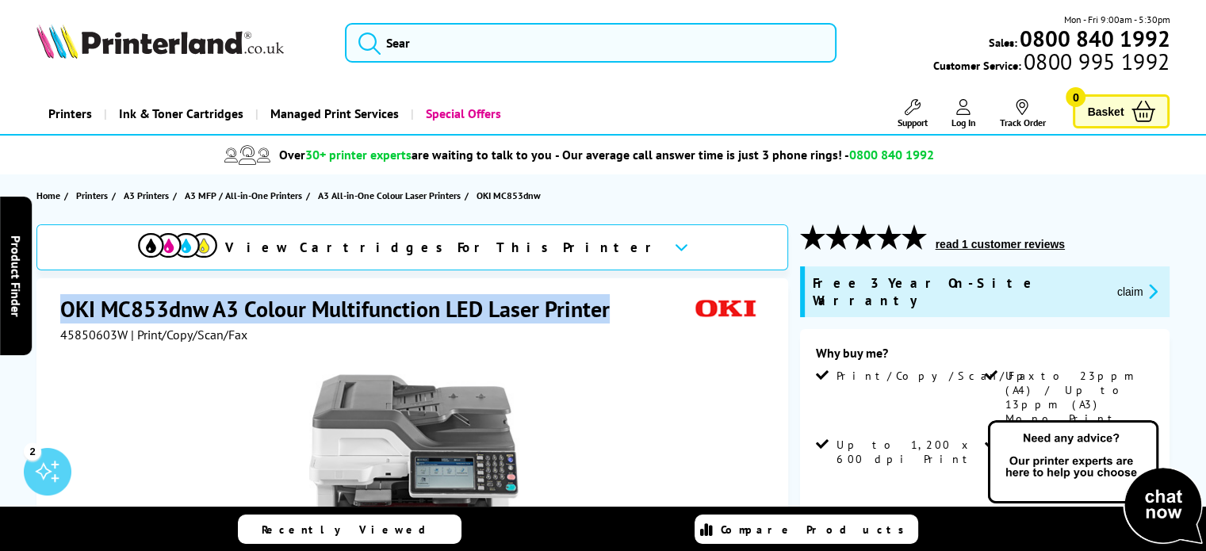
drag, startPoint x: 625, startPoint y: 307, endPoint x: 50, endPoint y: 310, distance: 574.9
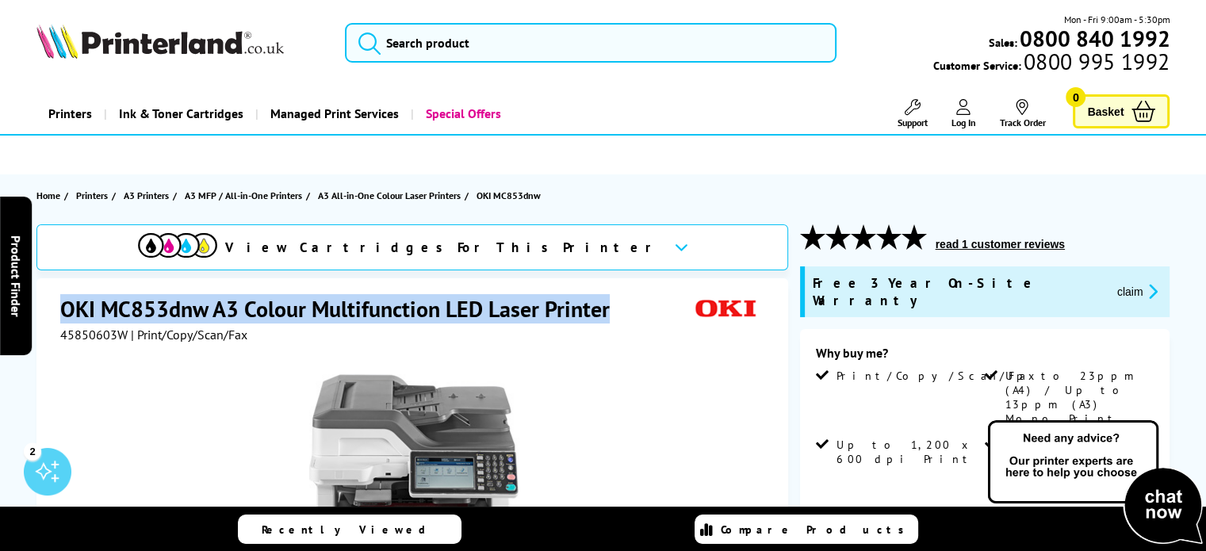
copy h1 "OKI MC853dnw A3 Colour Multifunction LED Laser Printer"
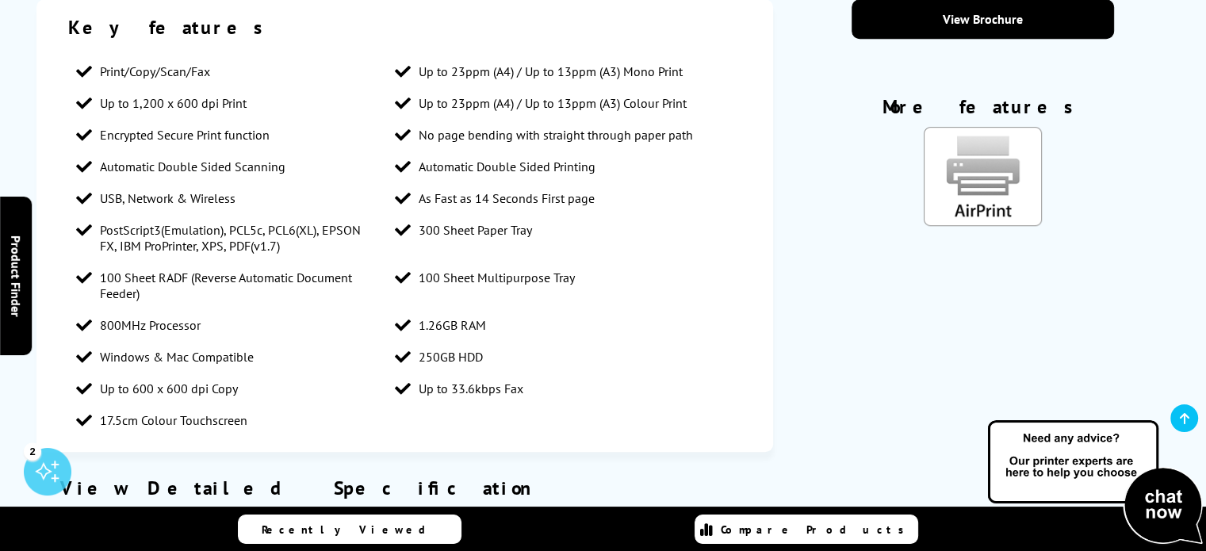
scroll to position [1208, 0]
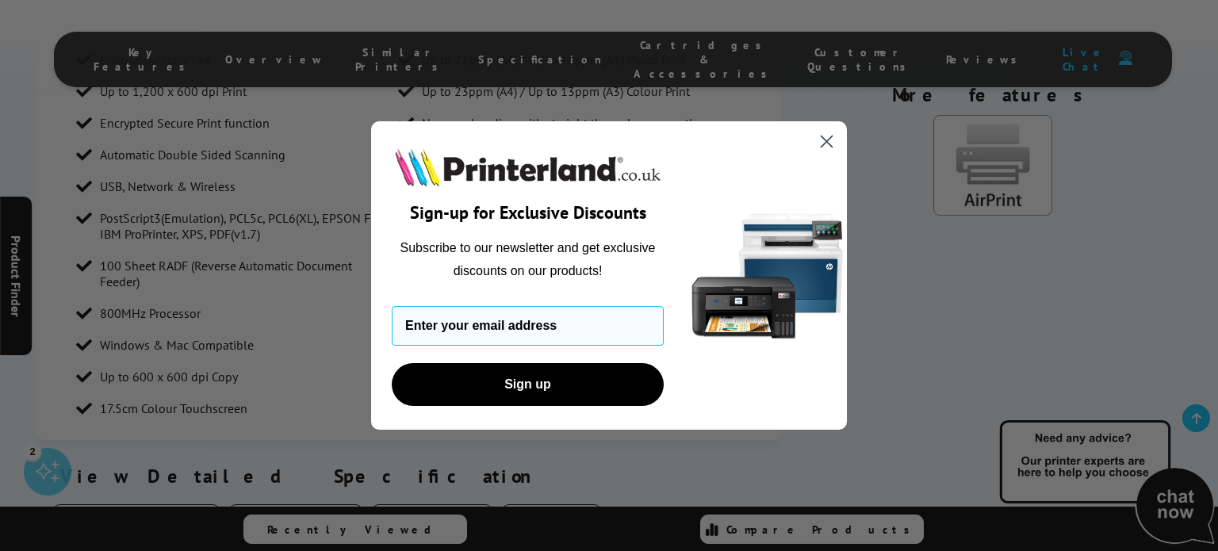
click at [815, 141] on circle "Close dialog" at bounding box center [827, 141] width 26 height 26
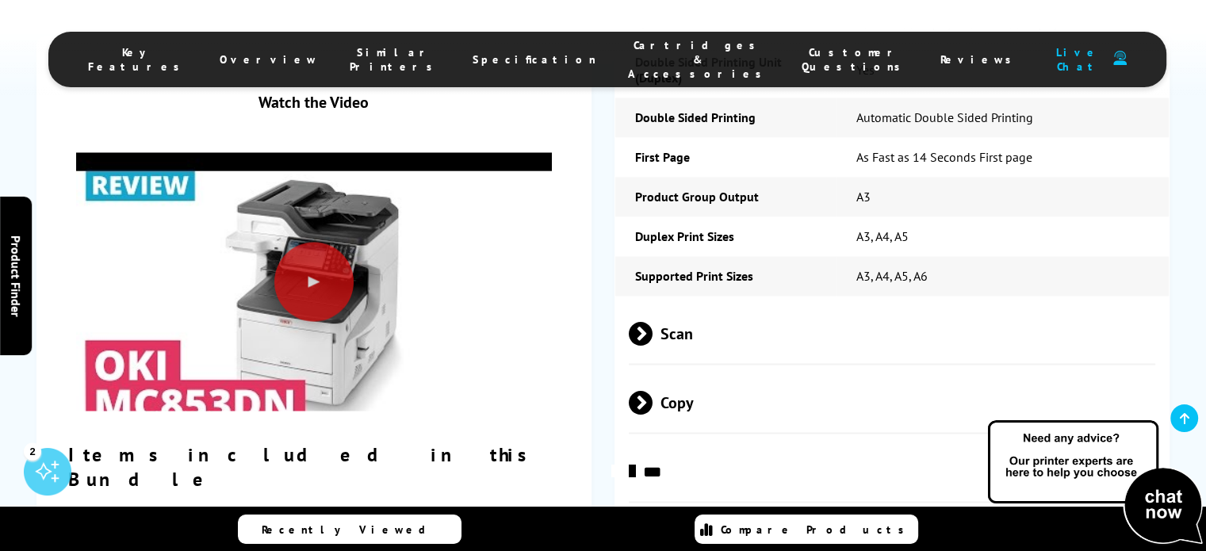
scroll to position [2483, 0]
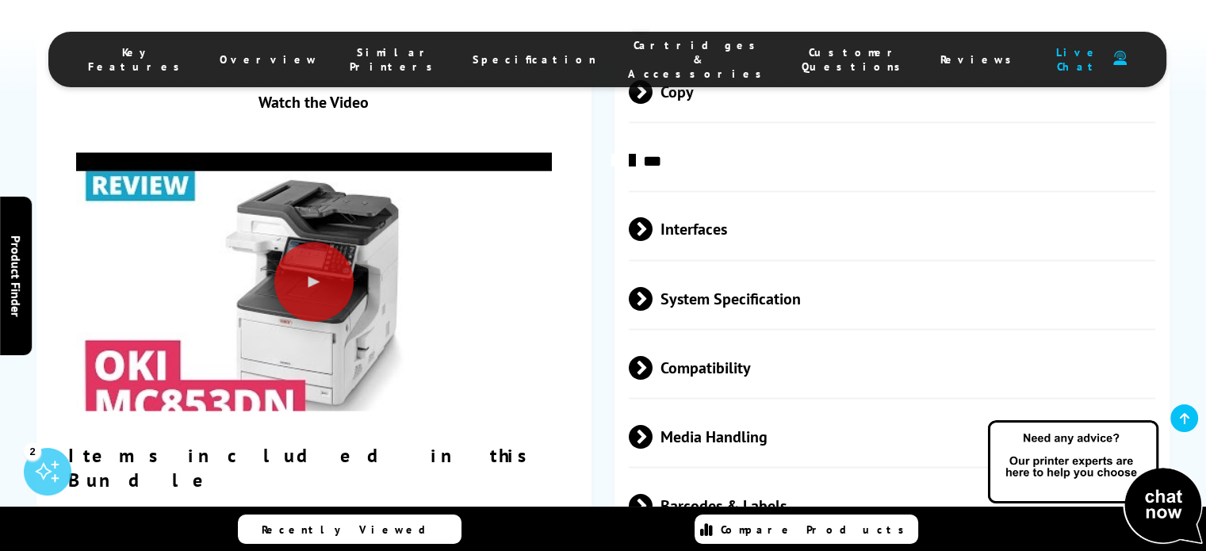
click at [769, 407] on span "Media Handling" at bounding box center [892, 436] width 526 height 59
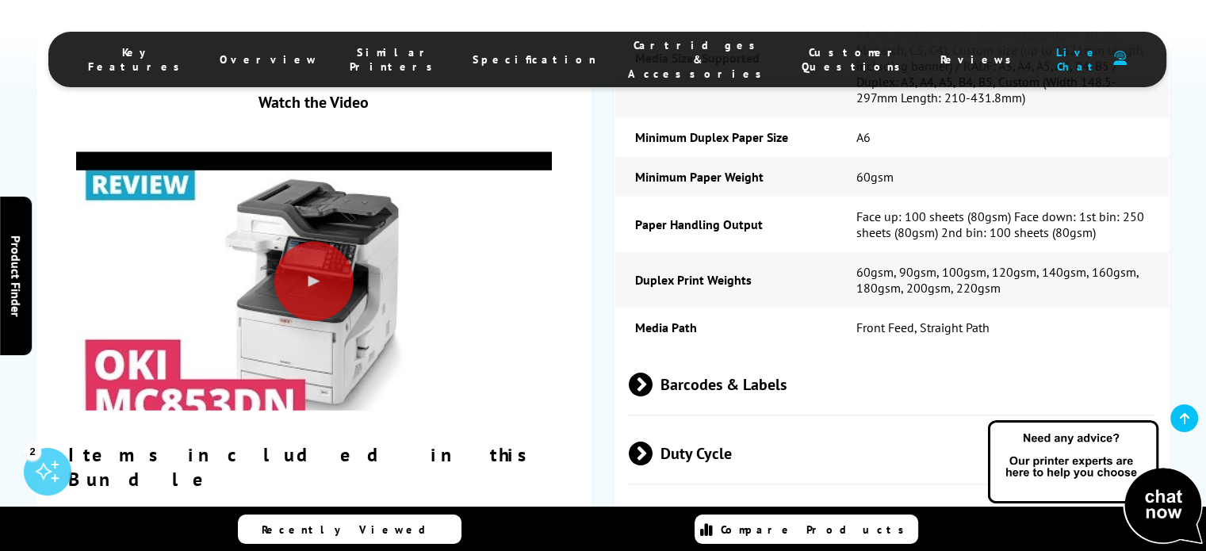
scroll to position [3562, 0]
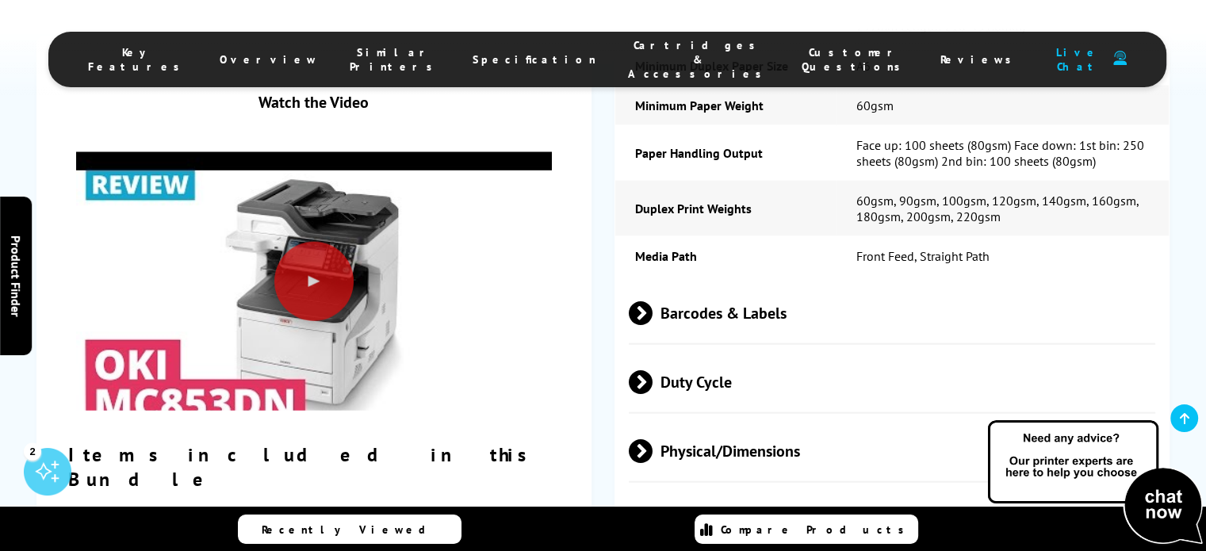
click at [775, 353] on span "Duty Cycle" at bounding box center [892, 382] width 526 height 59
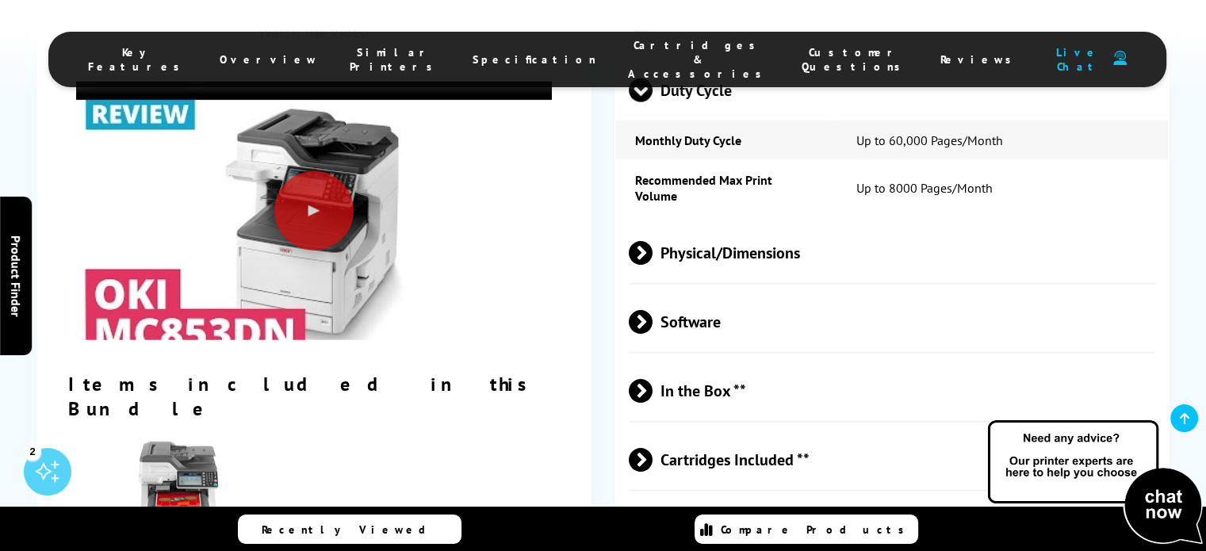
scroll to position [3880, 0]
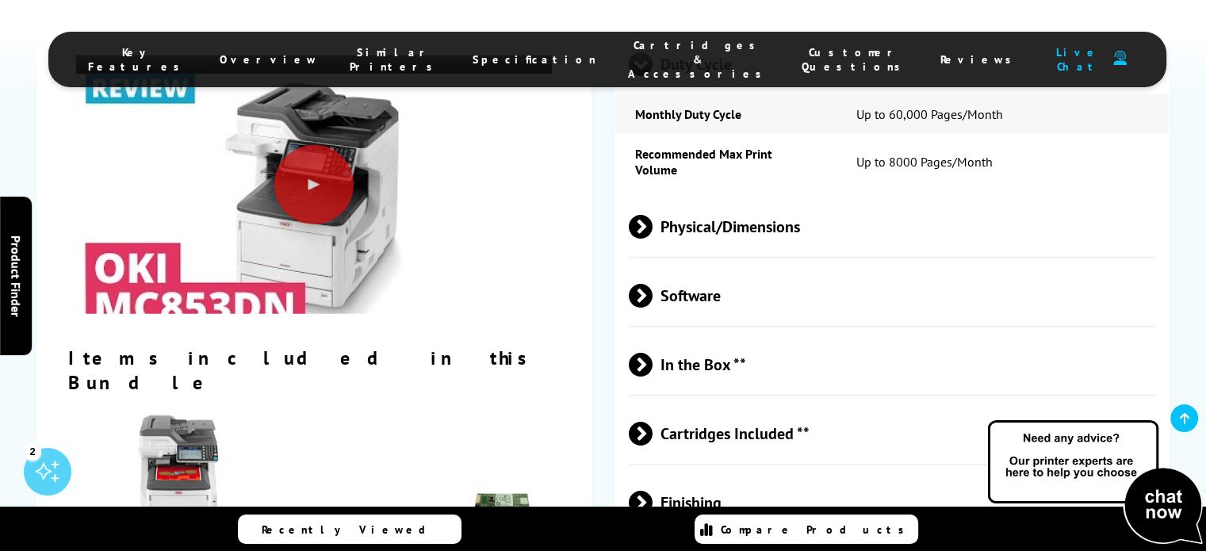
click at [775, 404] on span "Cartridges Included **" at bounding box center [892, 433] width 526 height 59
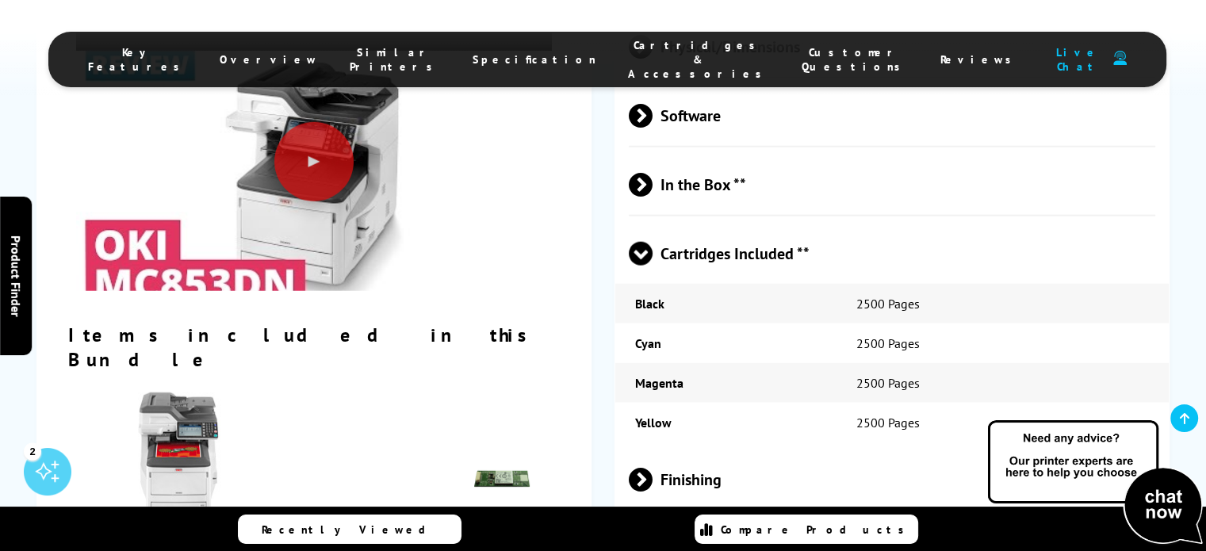
scroll to position [4046, 0]
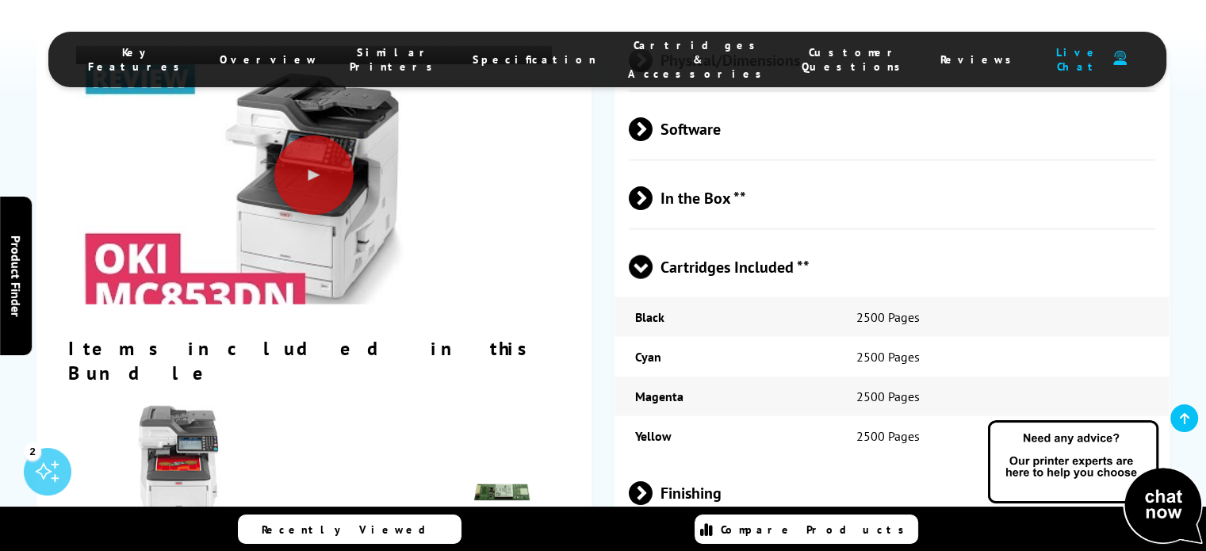
click at [669, 464] on span "Finishing" at bounding box center [892, 493] width 526 height 59
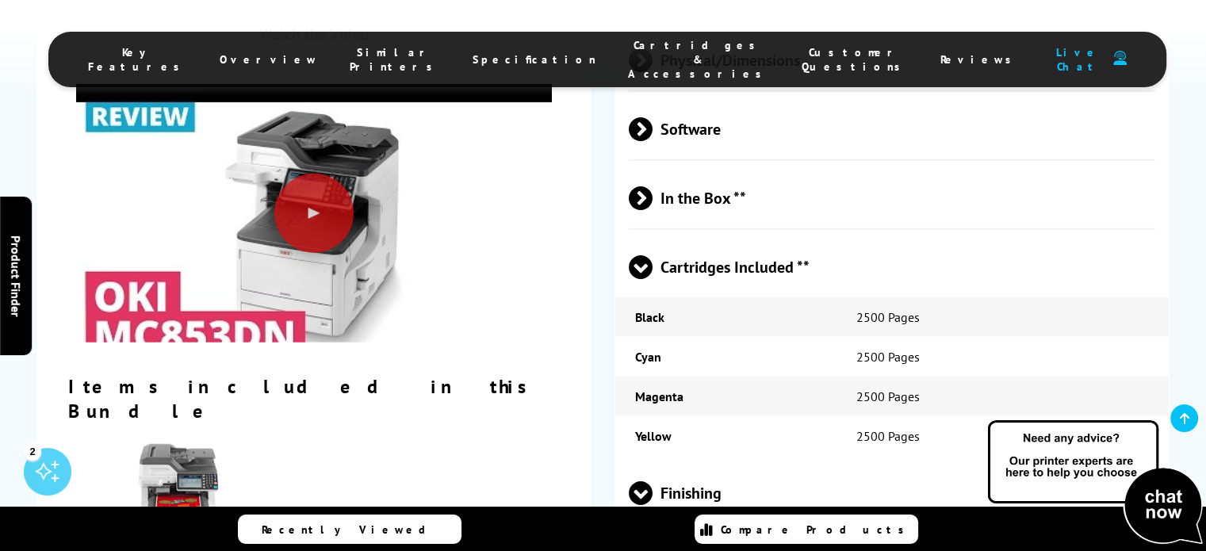
scroll to position [4183, 0]
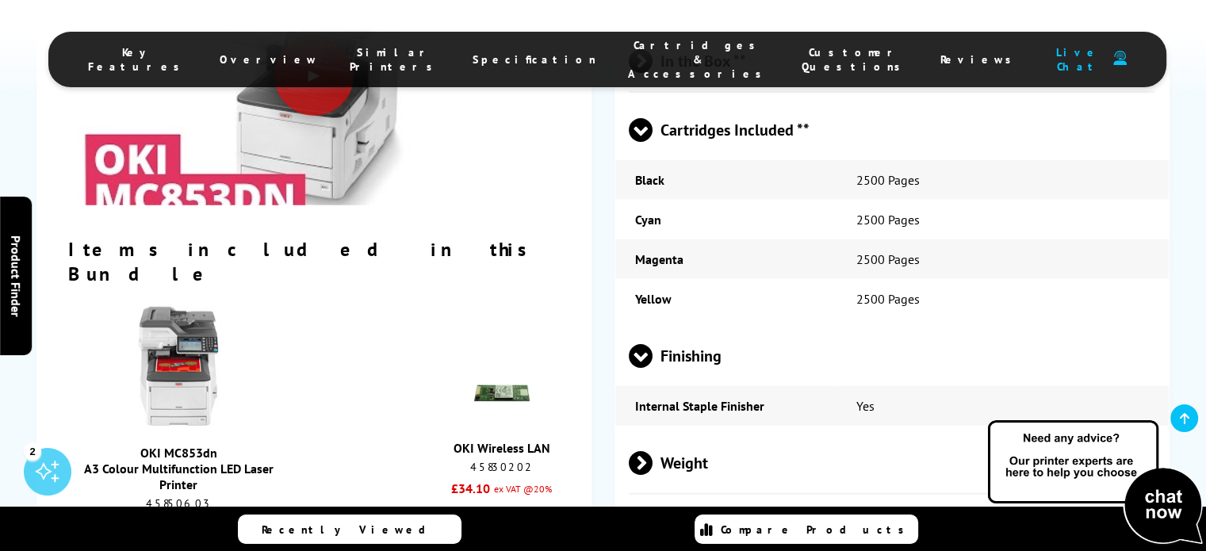
click at [840, 434] on span "Weight" at bounding box center [892, 463] width 526 height 59
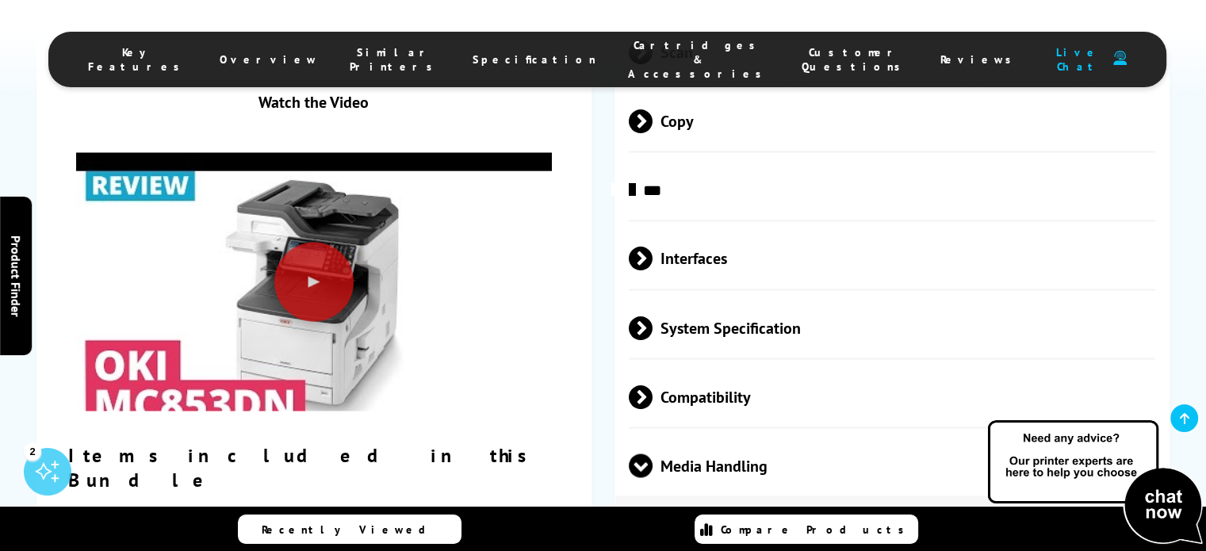
scroll to position [2726, 0]
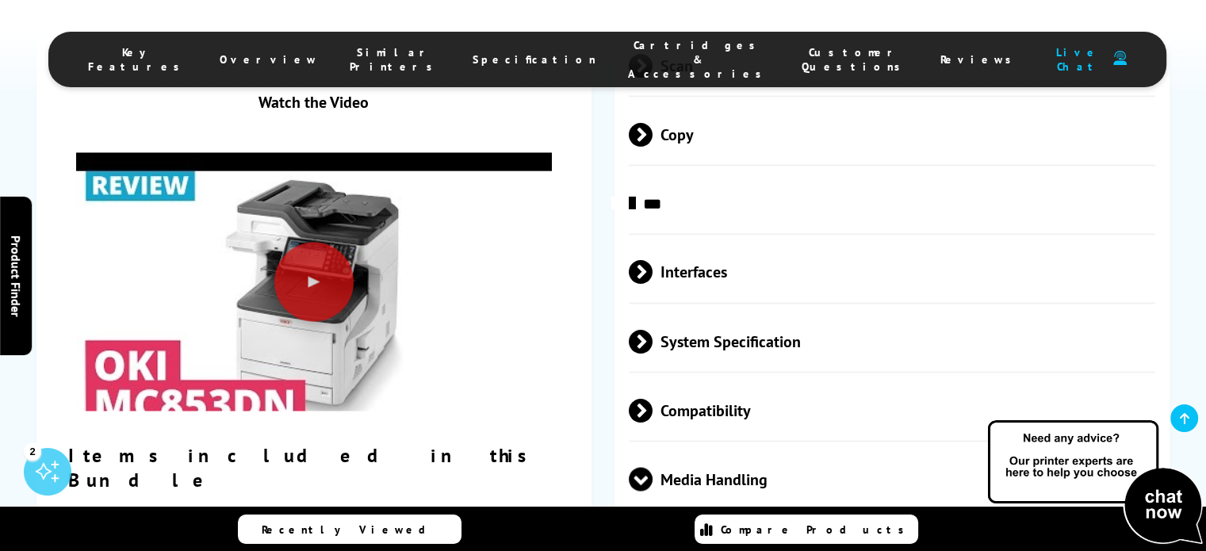
click at [710, 381] on span "Compatibility" at bounding box center [892, 410] width 526 height 59
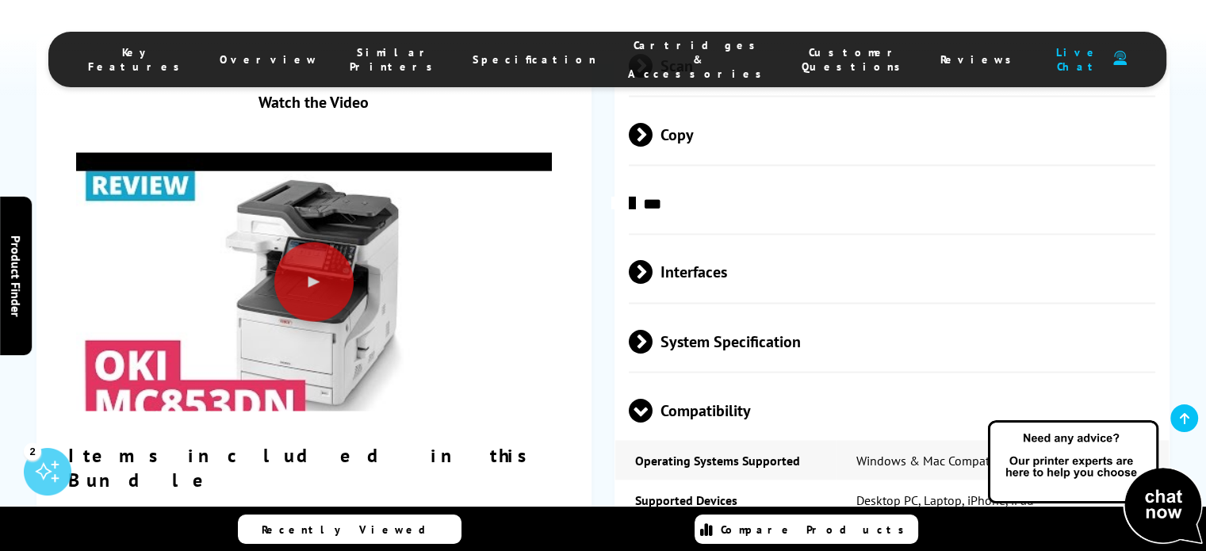
click at [726, 312] on span "System Specification" at bounding box center [892, 341] width 526 height 59
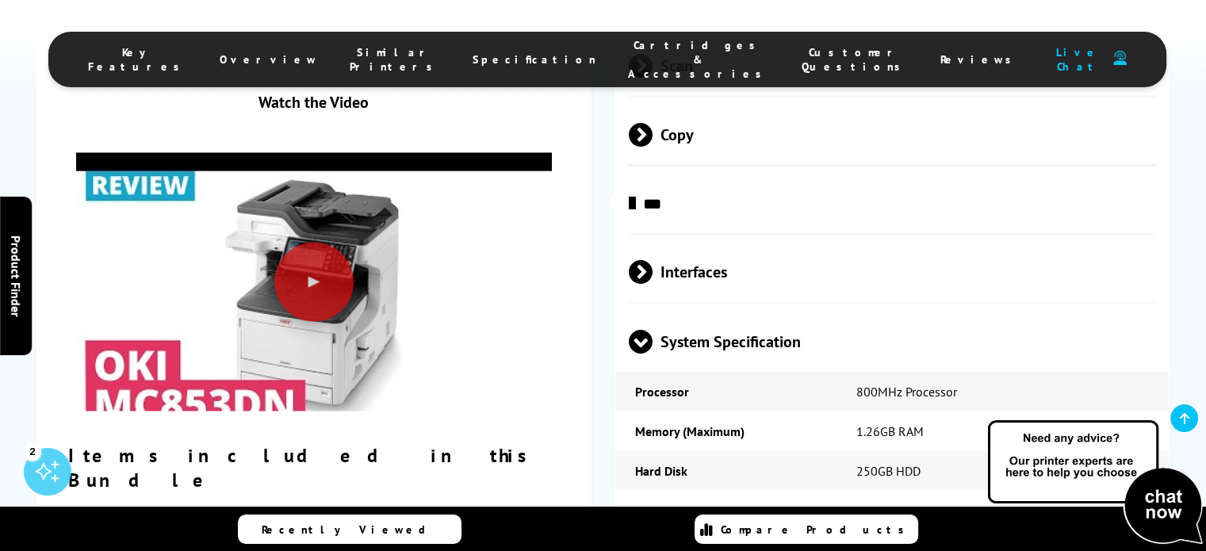
click at [682, 243] on span "Interfaces" at bounding box center [892, 272] width 526 height 59
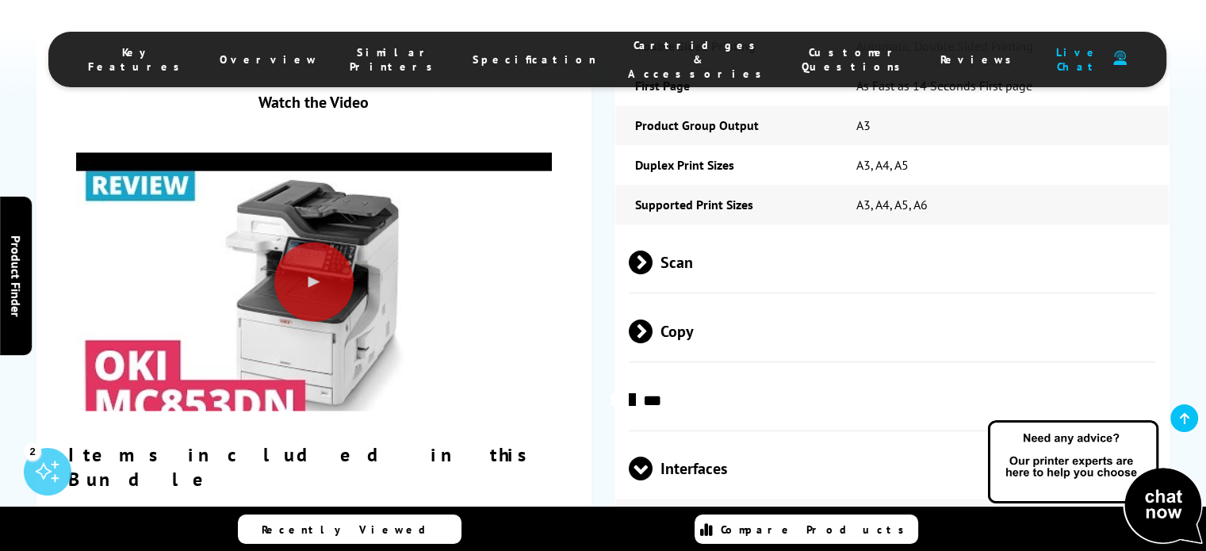
scroll to position [2460, 0]
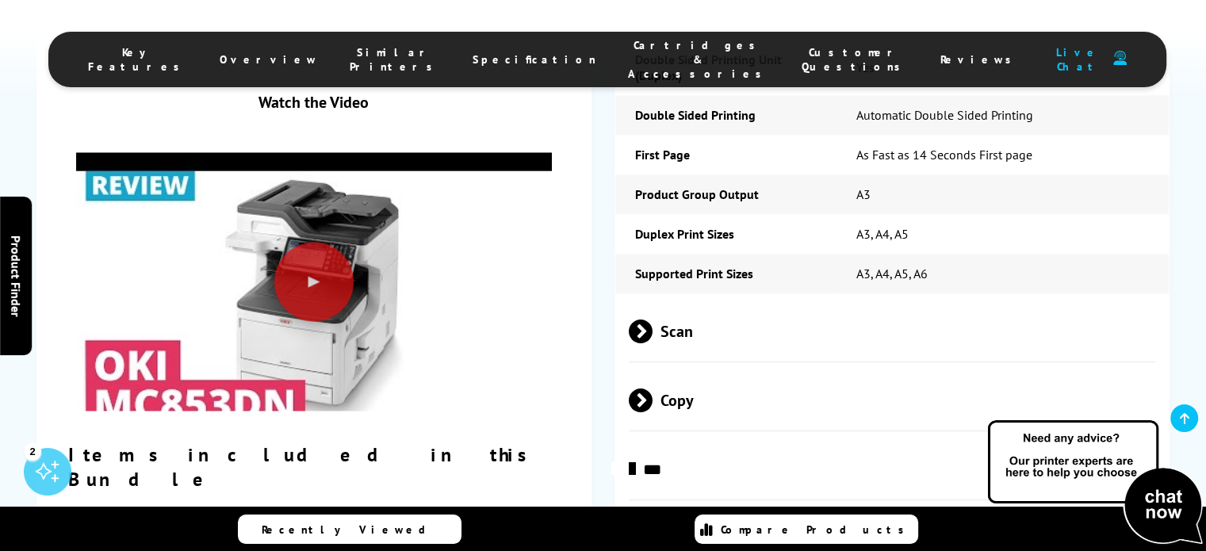
click at [752, 301] on span "Scan" at bounding box center [892, 330] width 526 height 59
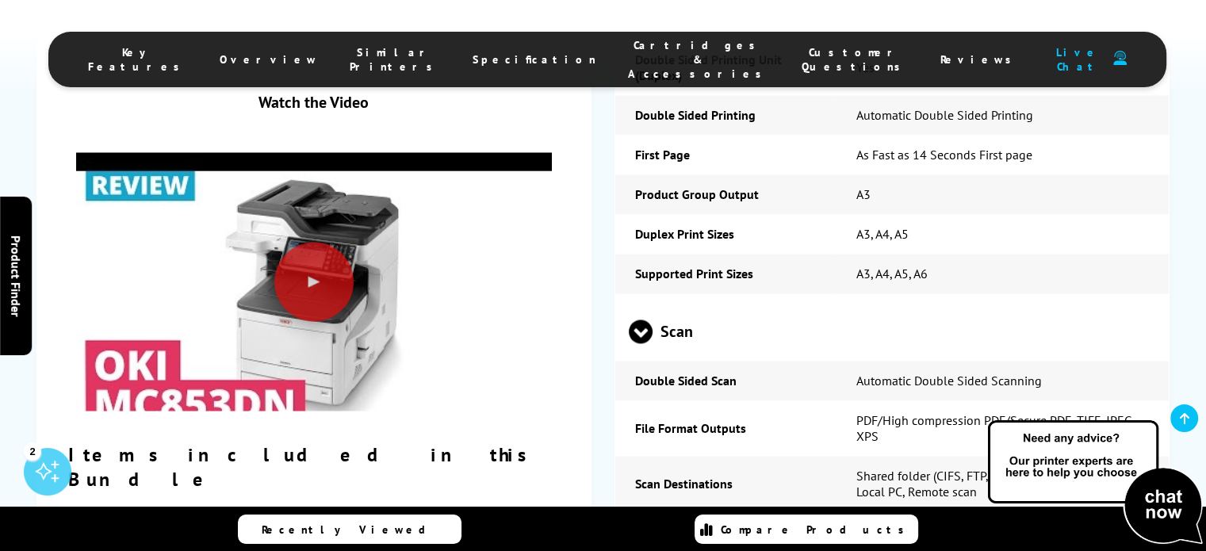
click at [752, 301] on span "Scan" at bounding box center [892, 330] width 526 height 59
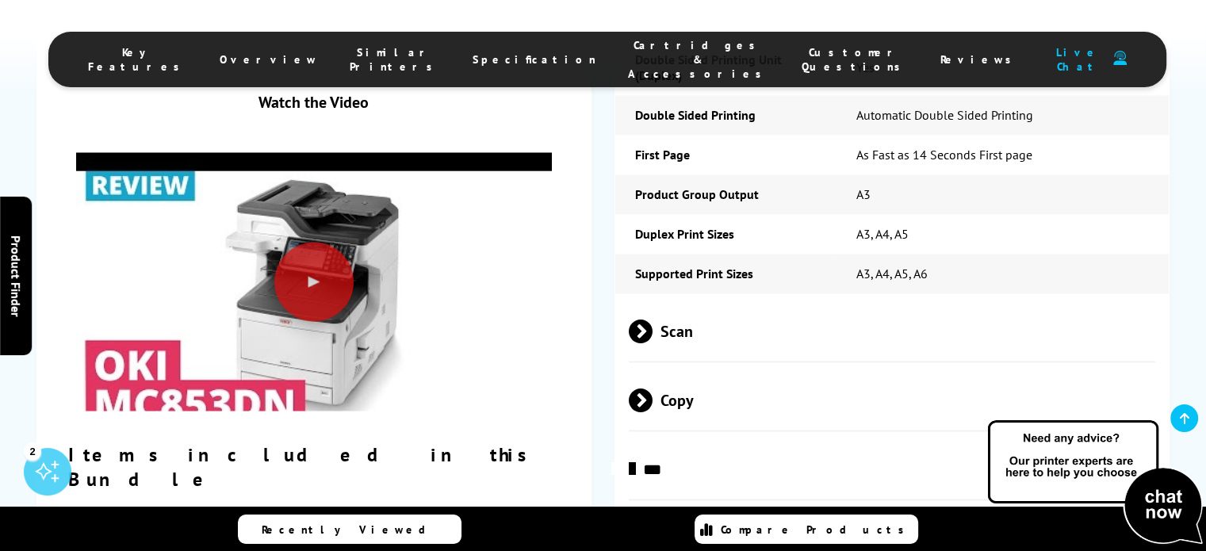
click at [741, 370] on span "Copy" at bounding box center [892, 399] width 526 height 59
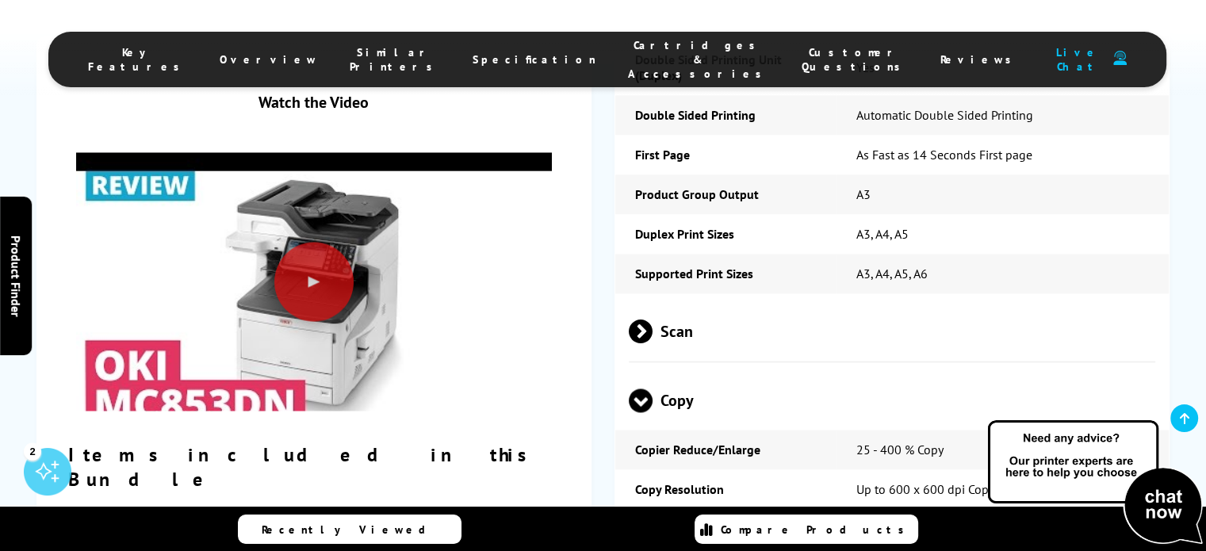
click at [741, 370] on span "Copy" at bounding box center [892, 399] width 526 height 59
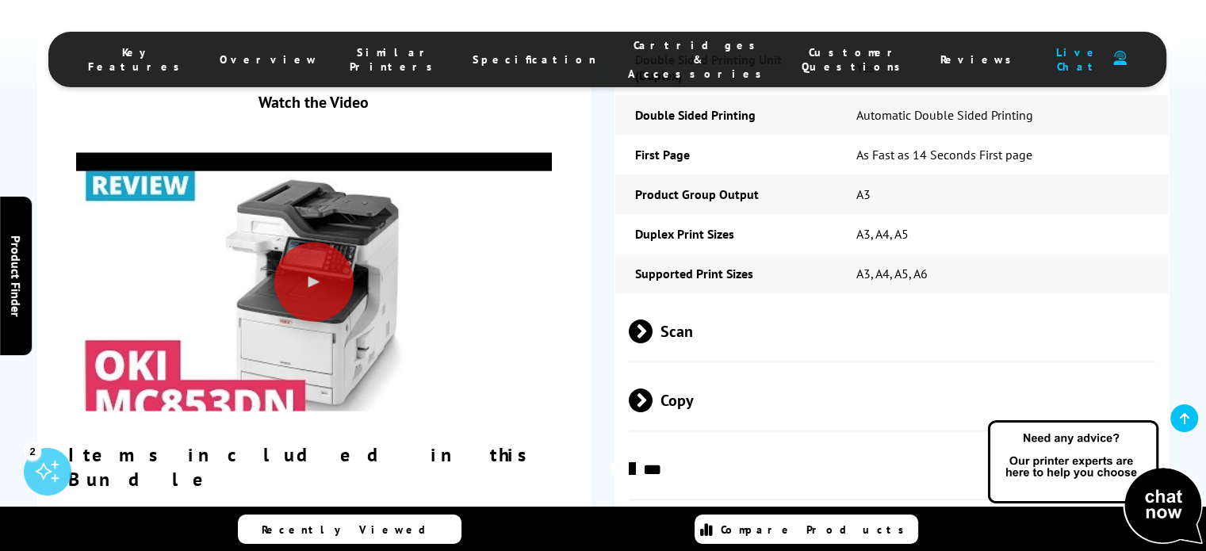
click at [735, 439] on span "***" at bounding box center [892, 468] width 526 height 59
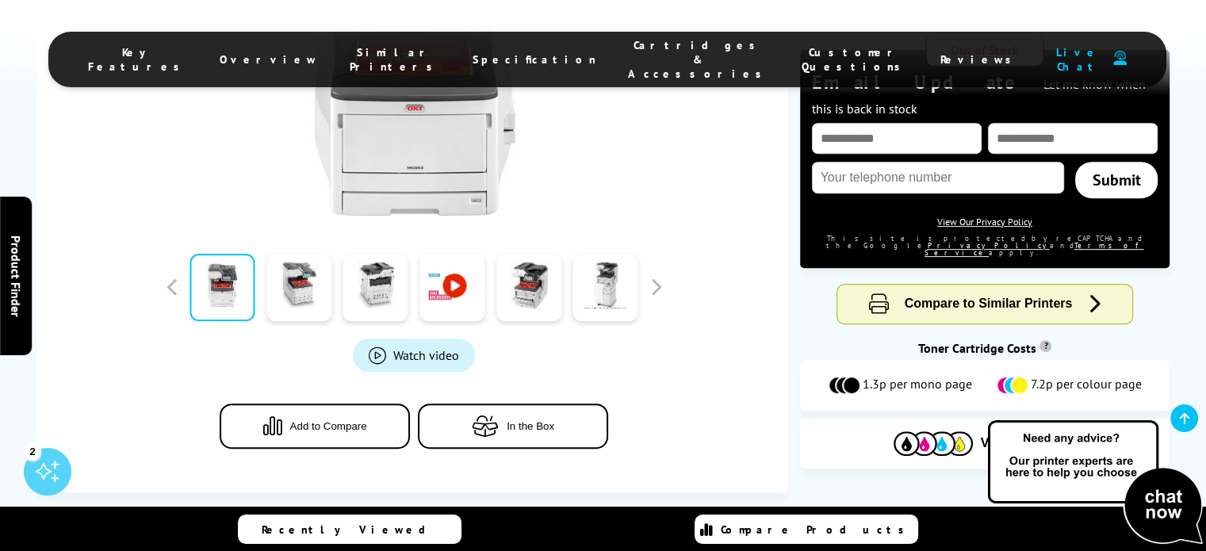
scroll to position [657, 0]
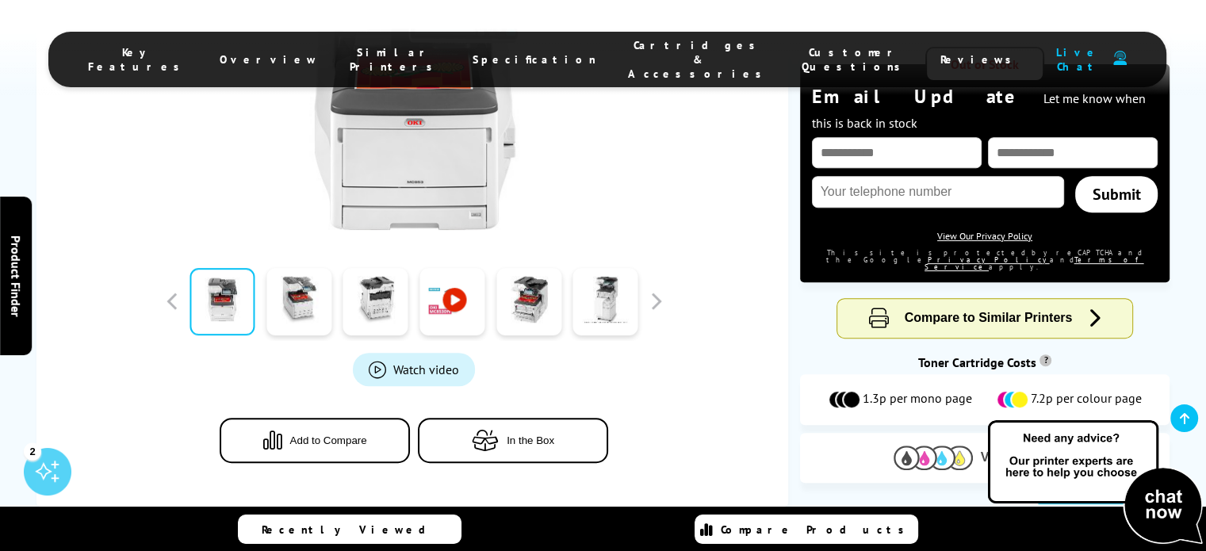
click at [1033, 450] on span "View Cartridges" at bounding box center [1029, 457] width 96 height 14
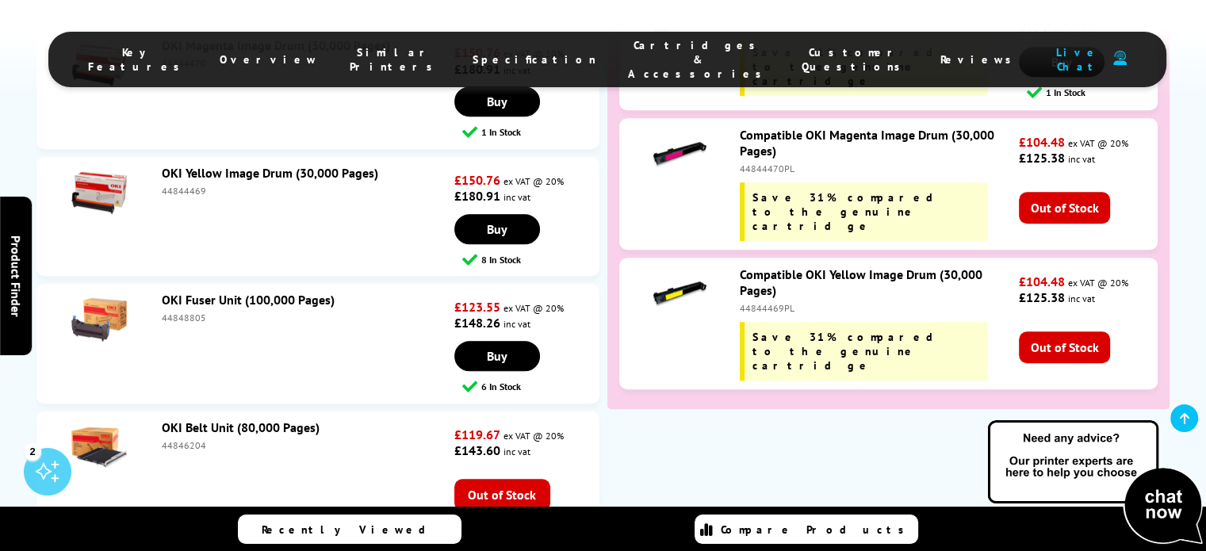
scroll to position [7076, 0]
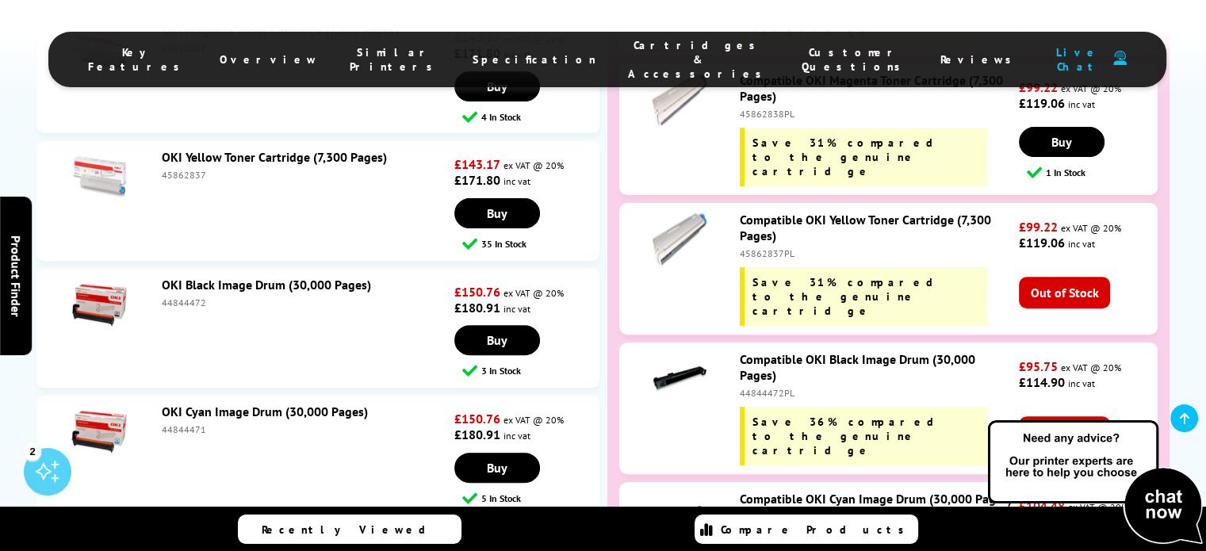
scroll to position [6537, 0]
